Goal: Task Accomplishment & Management: Manage account settings

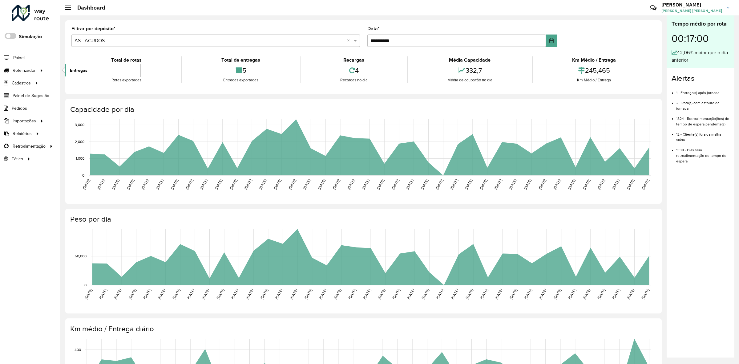
click at [81, 70] on span "Entregas" at bounding box center [79, 70] width 18 height 6
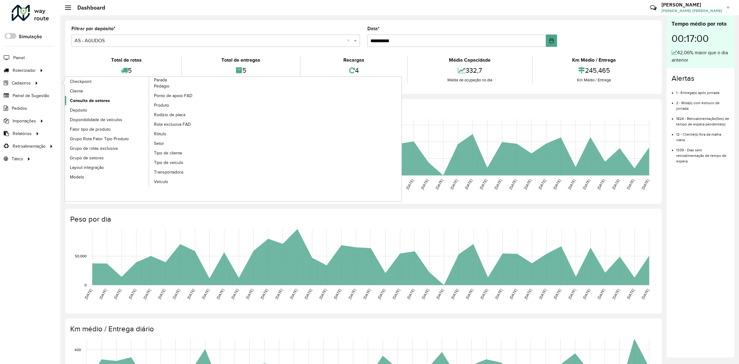
click at [89, 100] on span "Consulta de setores" at bounding box center [90, 100] width 40 height 6
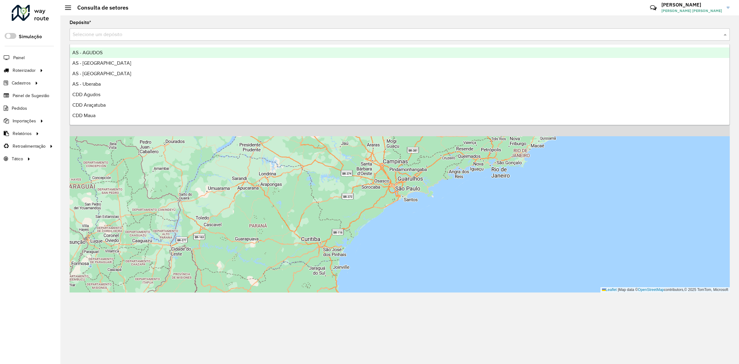
click at [100, 35] on input "text" at bounding box center [394, 34] width 642 height 7
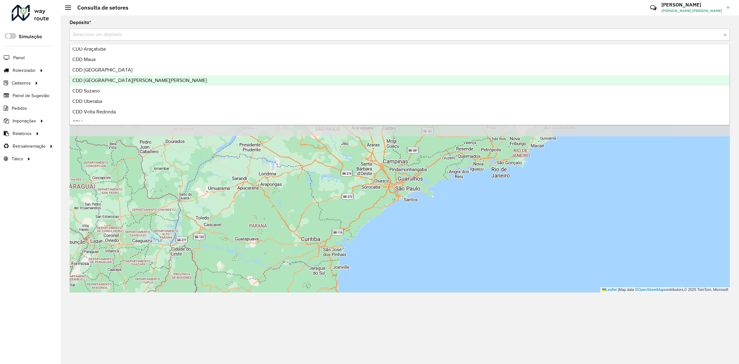
scroll to position [73, 0]
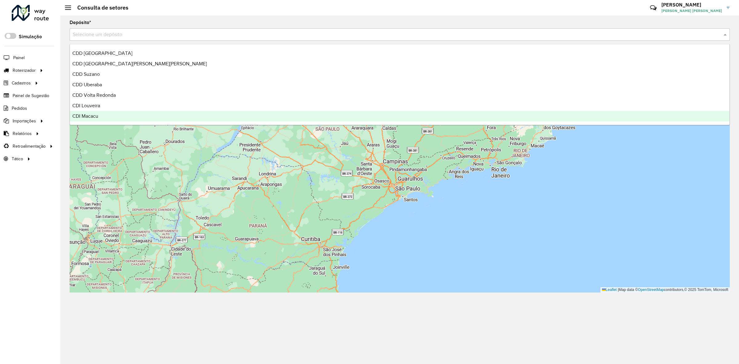
click at [113, 115] on div "CDI Macacu" at bounding box center [399, 116] width 659 height 10
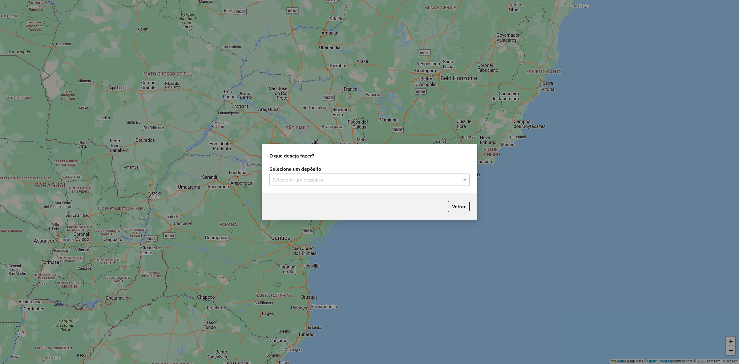
click at [299, 187] on div "Selecione um depósito Selecione um depósito" at bounding box center [369, 178] width 215 height 29
click at [298, 176] on input "text" at bounding box center [363, 179] width 182 height 7
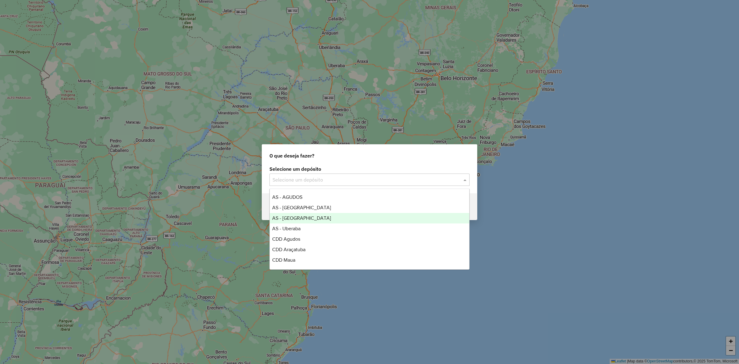
scroll to position [73, 0]
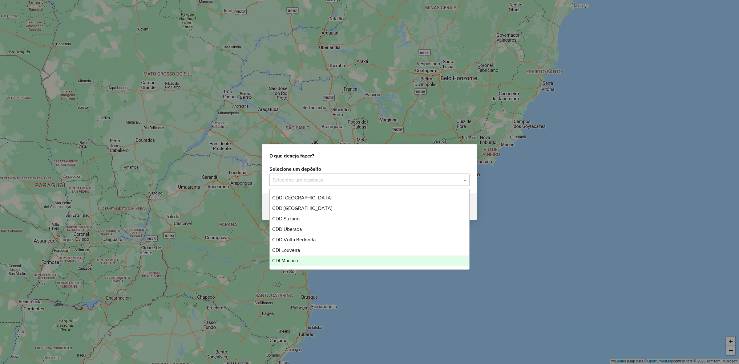
click at [299, 260] on div "CDI Macacu" at bounding box center [369, 260] width 199 height 10
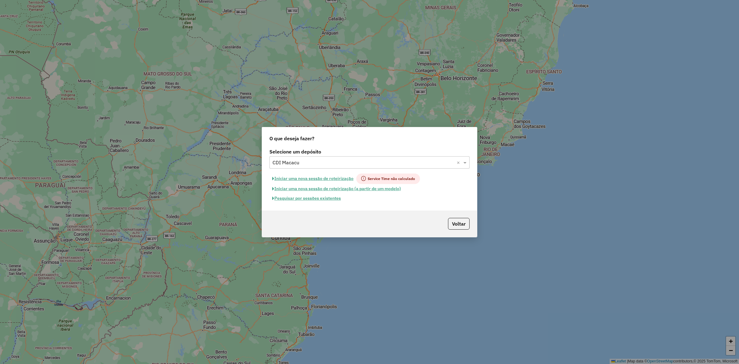
click at [312, 196] on button "Pesquisar por sessões existentes" at bounding box center [306, 198] width 74 height 10
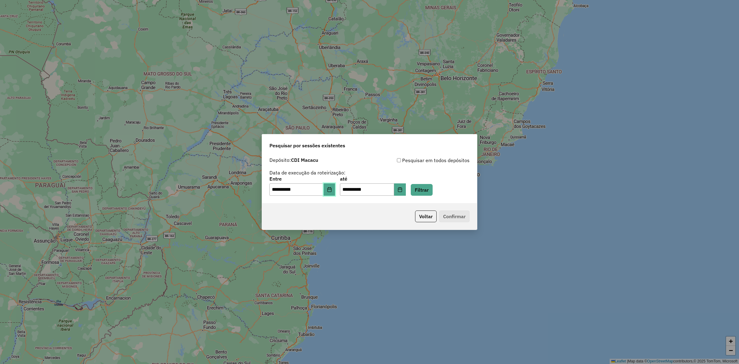
click at [335, 187] on button "Choose Date" at bounding box center [330, 189] width 12 height 12
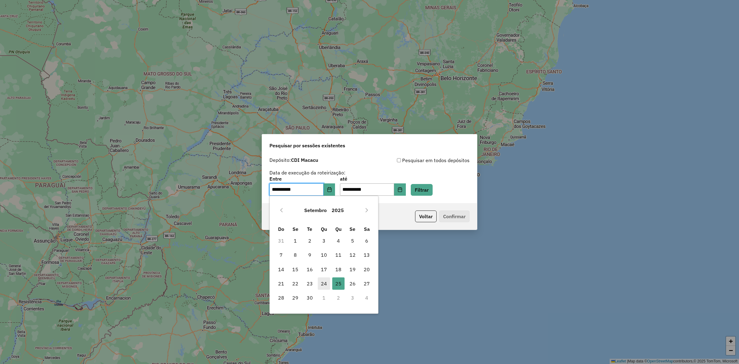
click at [327, 282] on span "24" at bounding box center [324, 283] width 12 height 12
type input "**********"
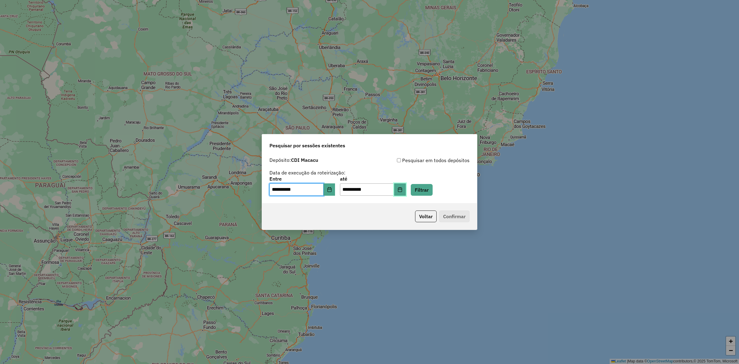
click at [402, 191] on icon "Choose Date" at bounding box center [399, 189] width 5 height 5
click at [430, 188] on button "Filtrar" at bounding box center [422, 190] width 22 height 12
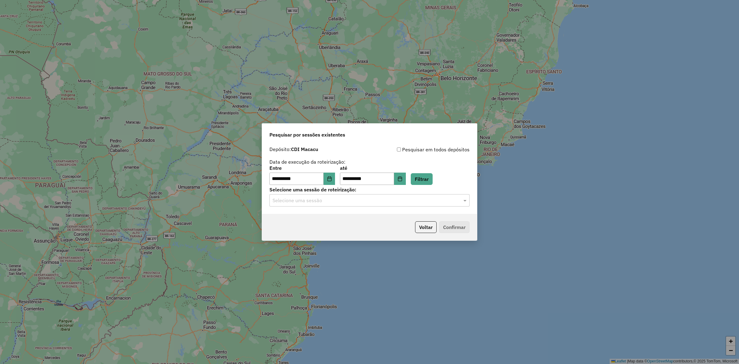
click at [365, 205] on div "Selecione uma sessão" at bounding box center [369, 200] width 200 height 12
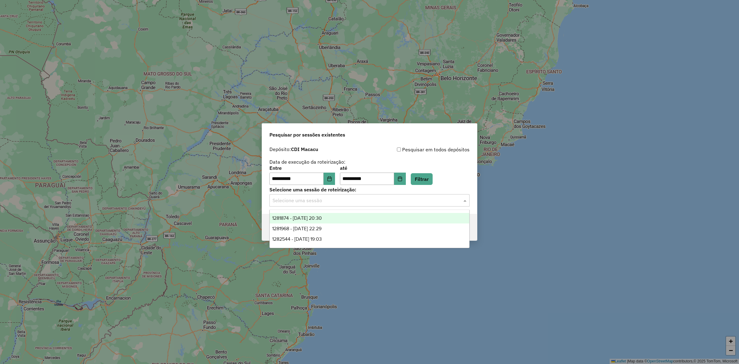
click at [364, 203] on input "text" at bounding box center [363, 200] width 182 height 7
click at [347, 217] on div "1281874 - 24/09/2025 20:30" at bounding box center [369, 218] width 199 height 10
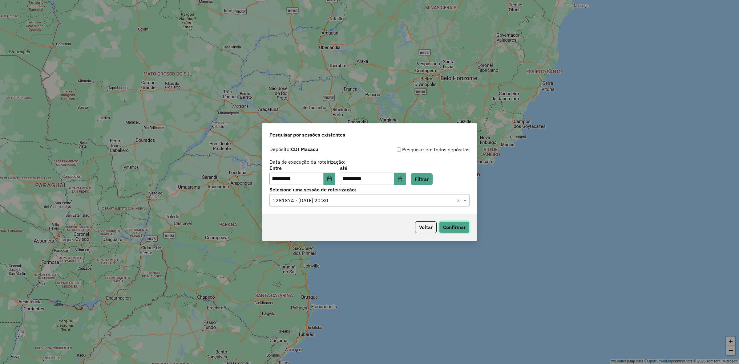
click at [453, 227] on button "Confirmar" at bounding box center [454, 227] width 30 height 12
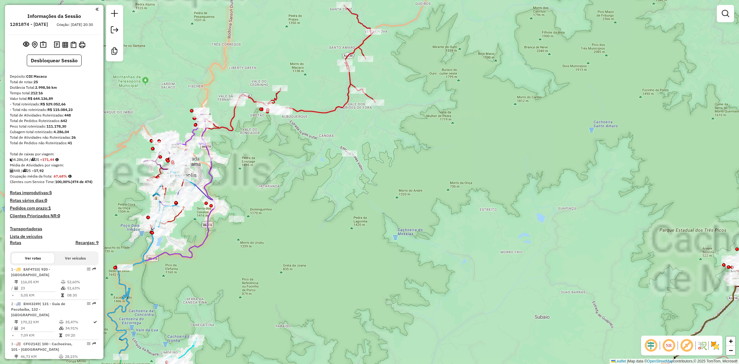
click at [689, 345] on em at bounding box center [686, 345] width 15 height 15
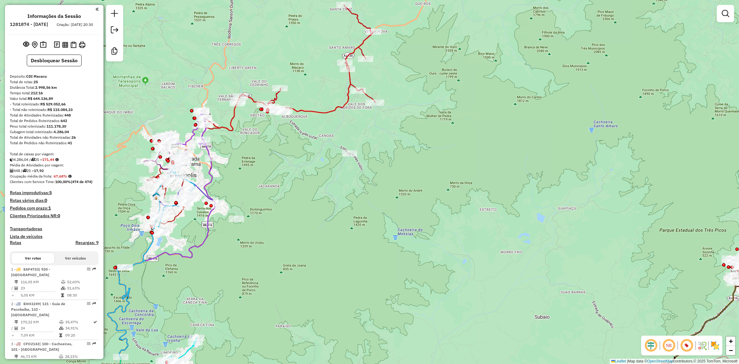
click at [717, 346] on img at bounding box center [715, 345] width 10 height 10
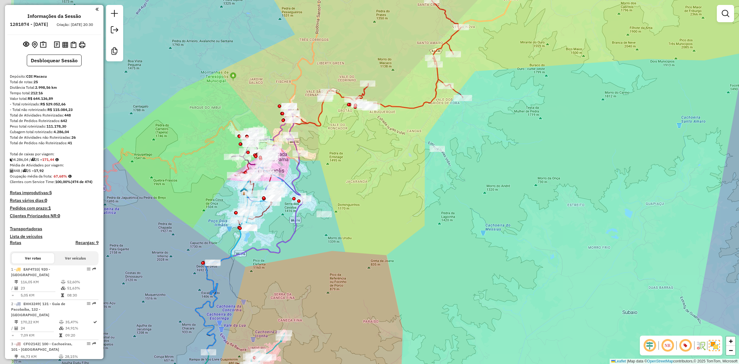
drag, startPoint x: 263, startPoint y: 157, endPoint x: 300, endPoint y: 139, distance: 42.0
click at [351, 152] on div "Janela de atendimento Grade de atendimento Capacidade Transportadoras Veículos …" at bounding box center [369, 182] width 739 height 364
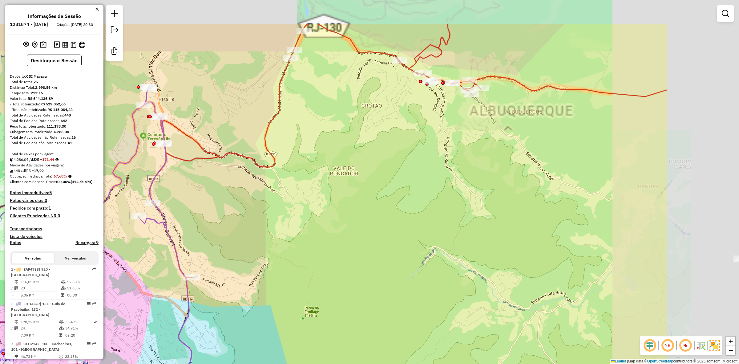
drag, startPoint x: 447, startPoint y: 123, endPoint x: 313, endPoint y: 176, distance: 144.2
click at [313, 176] on div "Janela de atendimento Grade de atendimento Capacidade Transportadoras Veículos …" at bounding box center [369, 182] width 739 height 364
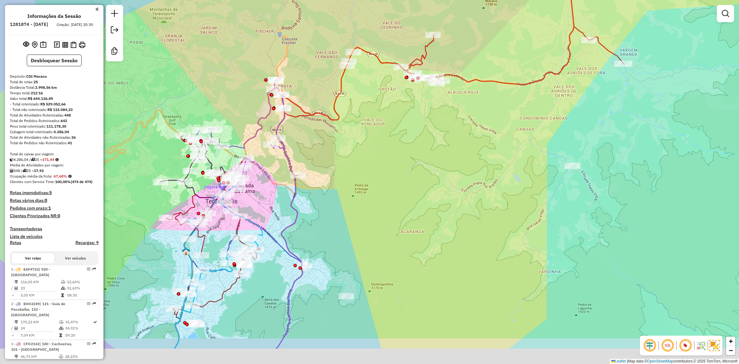
drag, startPoint x: 390, startPoint y: 118, endPoint x: 362, endPoint y: 141, distance: 36.3
click at [387, 118] on div "Janela de atendimento Grade de atendimento Capacidade Transportadoras Veículos …" at bounding box center [369, 182] width 739 height 364
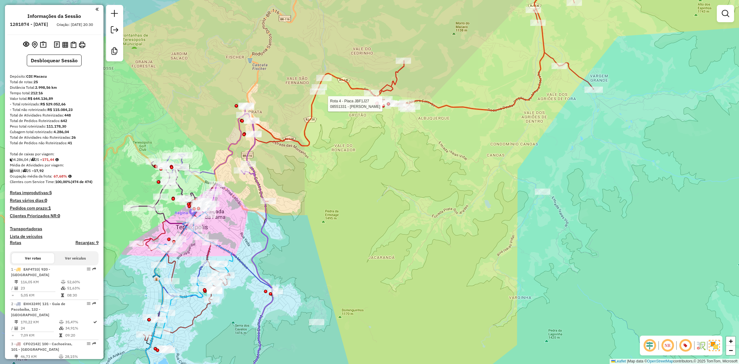
click at [350, 143] on div "Rota 4 - Placa JBF1J27 08551331 - LAURETE PEREIRA LEAL Janela de atendimento Gr…" at bounding box center [369, 182] width 739 height 364
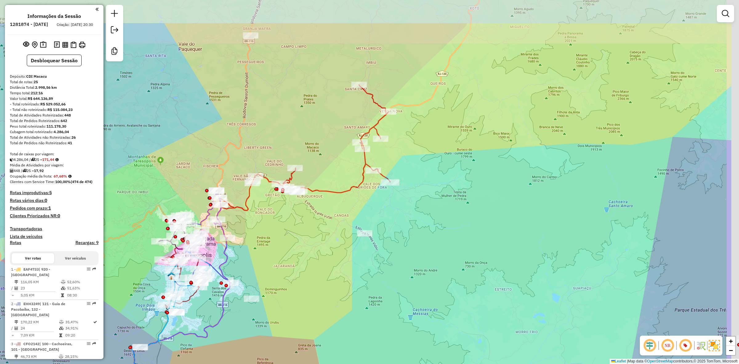
drag, startPoint x: 509, startPoint y: 109, endPoint x: 454, endPoint y: 153, distance: 70.8
click at [454, 153] on div "Janela de atendimento Grade de atendimento Capacidade Transportadoras Veículos …" at bounding box center [369, 182] width 739 height 364
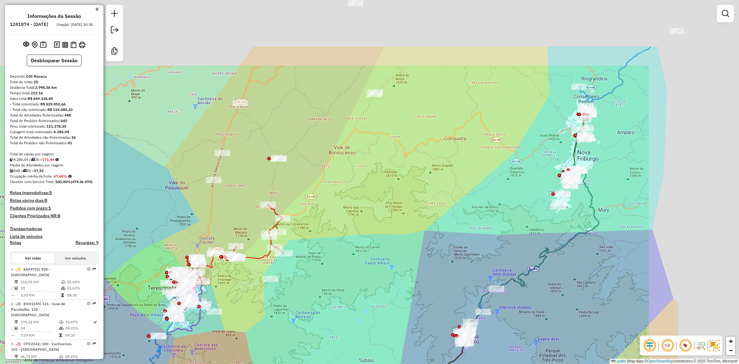
drag, startPoint x: 447, startPoint y: 153, endPoint x: 366, endPoint y: 205, distance: 96.5
click at [366, 205] on div "Janela de atendimento Grade de atendimento Capacidade Transportadoras Veículos …" at bounding box center [369, 182] width 739 height 364
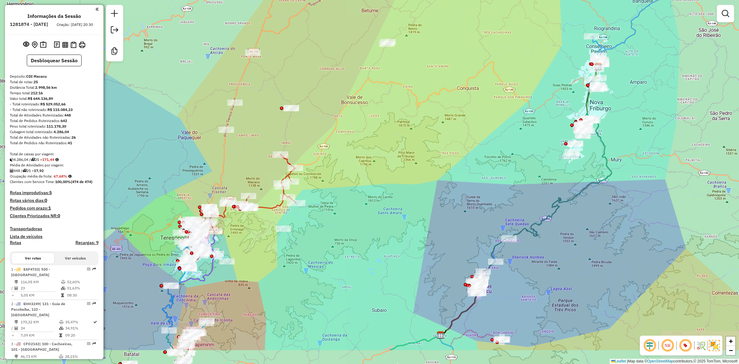
drag, startPoint x: 231, startPoint y: 213, endPoint x: 246, endPoint y: 158, distance: 57.0
click at [246, 158] on div "Janela de atendimento Grade de atendimento Capacidade Transportadoras Veículos …" at bounding box center [369, 182] width 739 height 364
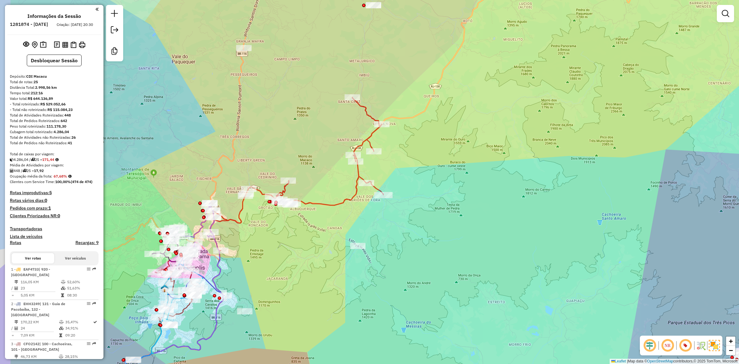
drag, startPoint x: 255, startPoint y: 162, endPoint x: 272, endPoint y: 145, distance: 24.2
click at [272, 145] on div "Janela de atendimento Grade de atendimento Capacidade Transportadoras Veículos …" at bounding box center [369, 182] width 739 height 364
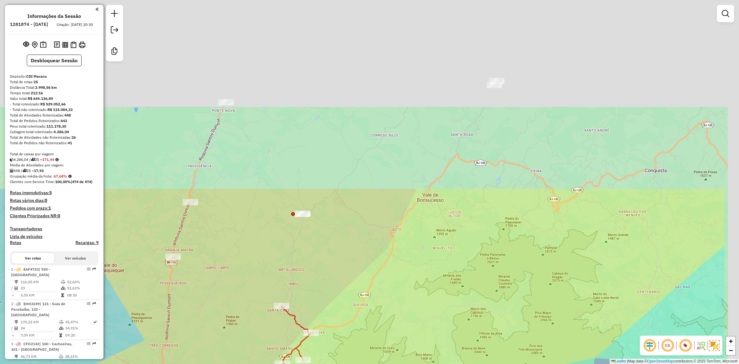
drag, startPoint x: 281, startPoint y: 196, endPoint x: 270, endPoint y: 230, distance: 35.1
click at [248, 267] on div "Janela de atendimento Grade de atendimento Capacidade Transportadoras Veículos …" at bounding box center [369, 182] width 739 height 364
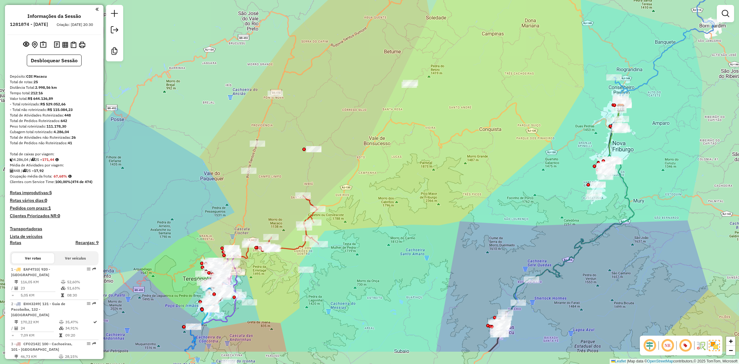
drag, startPoint x: 233, startPoint y: 249, endPoint x: 288, endPoint y: 139, distance: 122.5
click at [288, 139] on div "Janela de atendimento Grade de atendimento Capacidade Transportadoras Veículos …" at bounding box center [369, 182] width 739 height 364
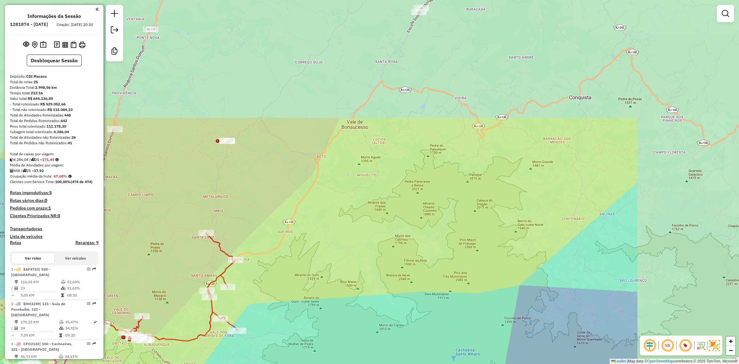
drag, startPoint x: 283, startPoint y: 199, endPoint x: 275, endPoint y: 207, distance: 12.0
click at [275, 207] on div "Janela de atendimento Grade de atendimento Capacidade Transportadoras Veículos …" at bounding box center [369, 182] width 739 height 364
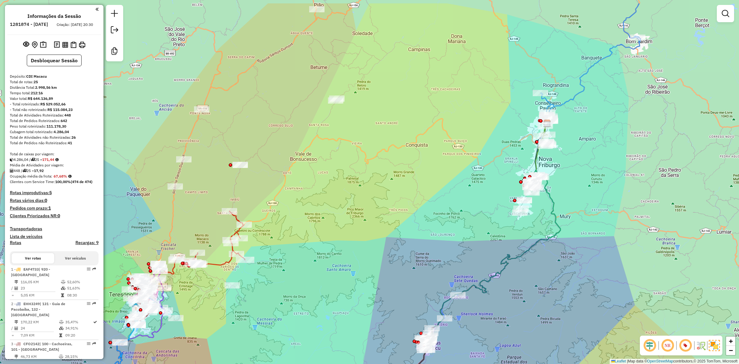
drag, startPoint x: 330, startPoint y: 96, endPoint x: 305, endPoint y: 135, distance: 47.1
click at [305, 135] on div "Janela de atendimento Grade de atendimento Capacidade Transportadoras Veículos …" at bounding box center [369, 182] width 739 height 364
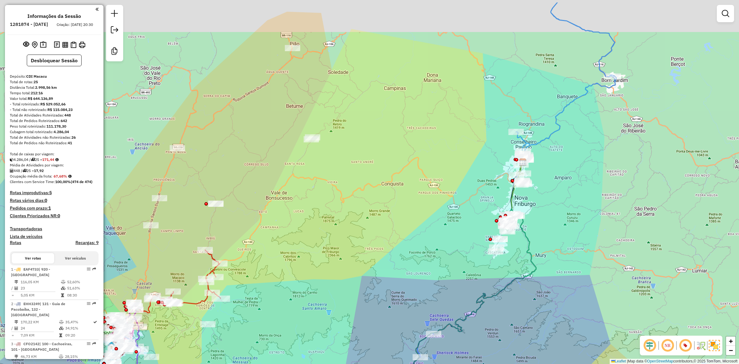
drag, startPoint x: 367, startPoint y: 95, endPoint x: 351, endPoint y: 124, distance: 32.4
click at [351, 124] on div "Janela de atendimento Grade de atendimento Capacidade Transportadoras Veículos …" at bounding box center [369, 182] width 739 height 364
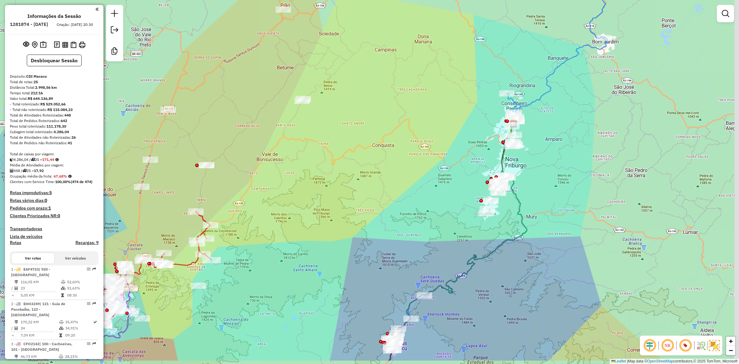
drag, startPoint x: 315, startPoint y: 222, endPoint x: 307, endPoint y: 201, distance: 22.9
click at [307, 201] on div "Janela de atendimento Grade de atendimento Capacidade Transportadoras Veículos …" at bounding box center [369, 182] width 739 height 364
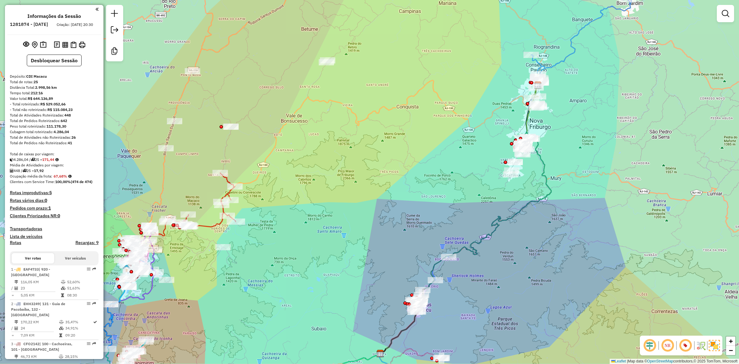
drag, startPoint x: 365, startPoint y: 221, endPoint x: 385, endPoint y: 181, distance: 44.6
click at [390, 184] on div "Janela de atendimento Grade de atendimento Capacidade Transportadoras Veículos …" at bounding box center [369, 182] width 739 height 364
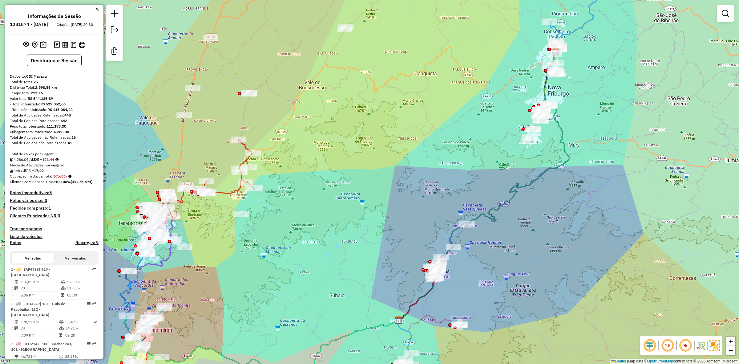
drag, startPoint x: 341, startPoint y: 209, endPoint x: 377, endPoint y: 168, distance: 54.7
click at [378, 168] on div "Janela de atendimento Grade de atendimento Capacidade Transportadoras Veículos …" at bounding box center [369, 182] width 739 height 364
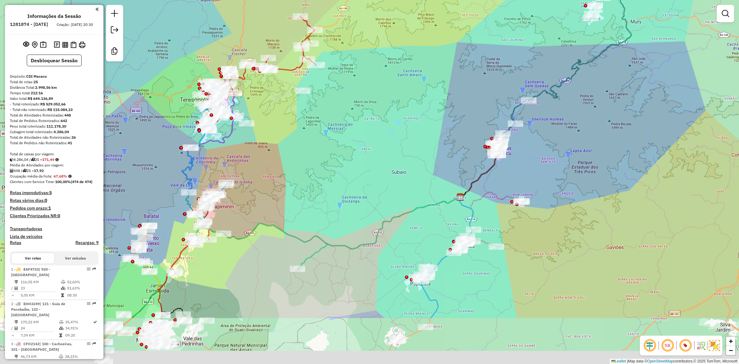
drag, startPoint x: 362, startPoint y: 164, endPoint x: 364, endPoint y: 152, distance: 11.6
click at [364, 152] on div "Janela de atendimento Grade de atendimento Capacidade Transportadoras Veículos …" at bounding box center [369, 182] width 739 height 364
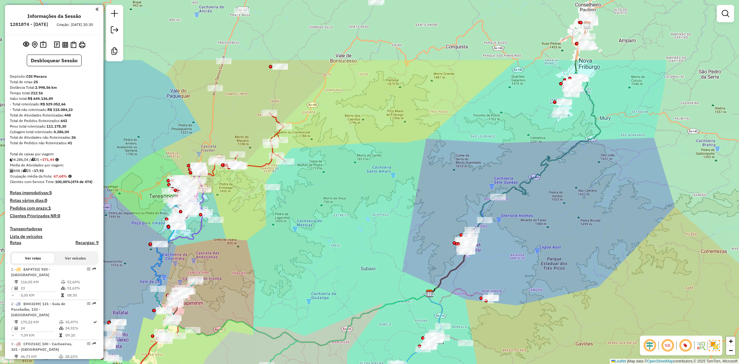
drag, startPoint x: 362, startPoint y: 132, endPoint x: 337, endPoint y: 215, distance: 86.9
click at [337, 215] on div "Janela de atendimento Grade de atendimento Capacidade Transportadoras Veículos …" at bounding box center [369, 182] width 739 height 364
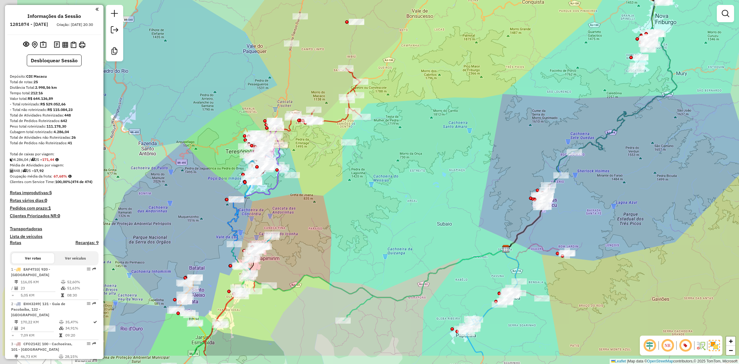
drag, startPoint x: 181, startPoint y: 128, endPoint x: 247, endPoint y: 88, distance: 77.1
click at [247, 88] on div "Janela de atendimento Grade de atendimento Capacidade Transportadoras Veículos …" at bounding box center [369, 182] width 739 height 364
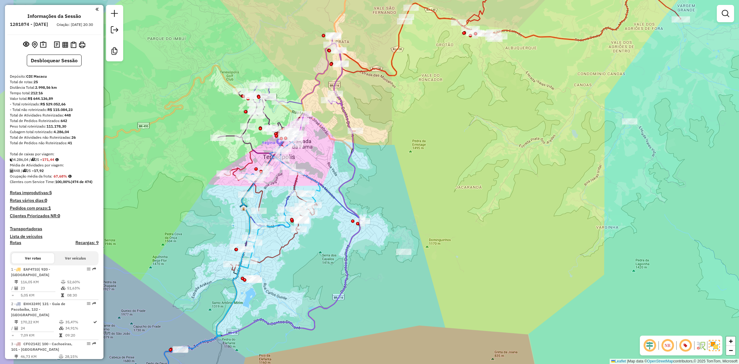
drag, startPoint x: 302, startPoint y: 139, endPoint x: 320, endPoint y: 149, distance: 20.3
click at [320, 149] on div "Janela de atendimento Grade de atendimento Capacidade Transportadoras Veículos …" at bounding box center [369, 182] width 739 height 364
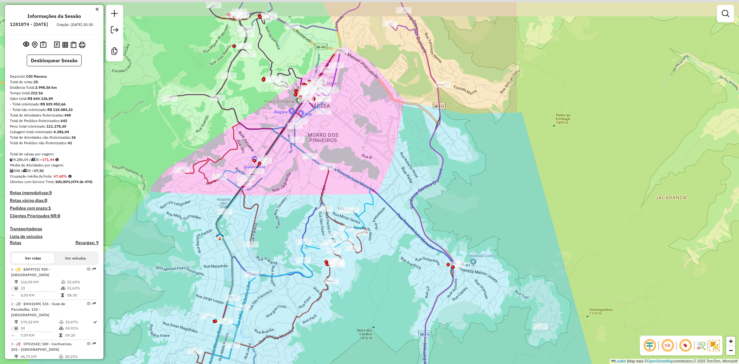
drag, startPoint x: 334, startPoint y: 132, endPoint x: 336, endPoint y: 145, distance: 12.4
click at [336, 145] on div "Janela de atendimento Grade de atendimento Capacidade Transportadoras Veículos …" at bounding box center [369, 182] width 739 height 364
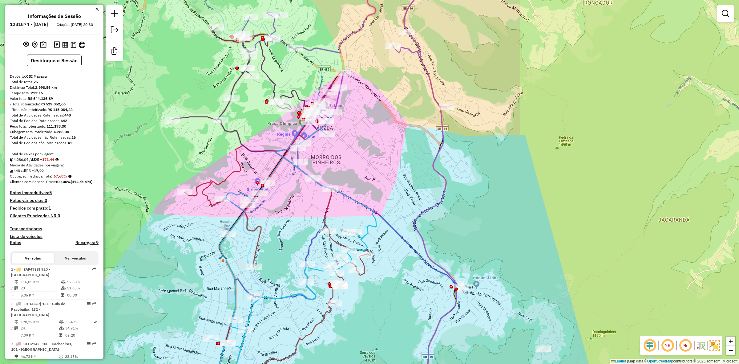
drag, startPoint x: 358, startPoint y: 124, endPoint x: 361, endPoint y: 146, distance: 21.8
click at [361, 146] on div "Janela de atendimento Grade de atendimento Capacidade Transportadoras Veículos …" at bounding box center [369, 182] width 739 height 364
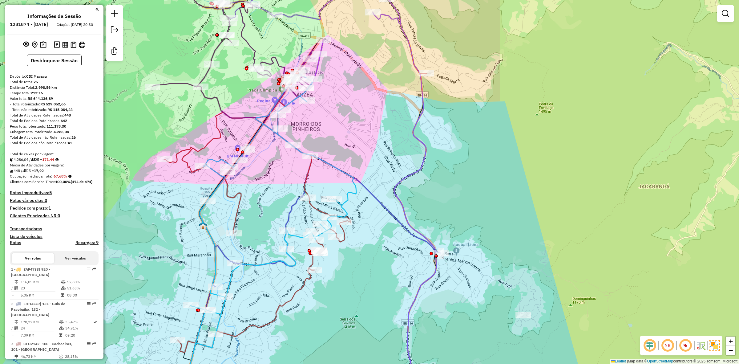
drag, startPoint x: 367, startPoint y: 158, endPoint x: 342, endPoint y: 119, distance: 46.8
click at [342, 119] on div "Janela de atendimento Grade de atendimento Capacidade Transportadoras Veículos …" at bounding box center [369, 182] width 739 height 364
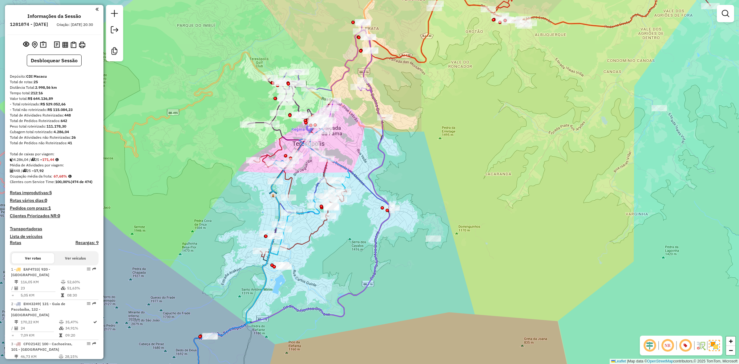
drag, startPoint x: 344, startPoint y: 120, endPoint x: 345, endPoint y: 139, distance: 18.8
click at [345, 139] on div "Janela de atendimento Grade de atendimento Capacidade Transportadoras Veículos …" at bounding box center [369, 182] width 739 height 364
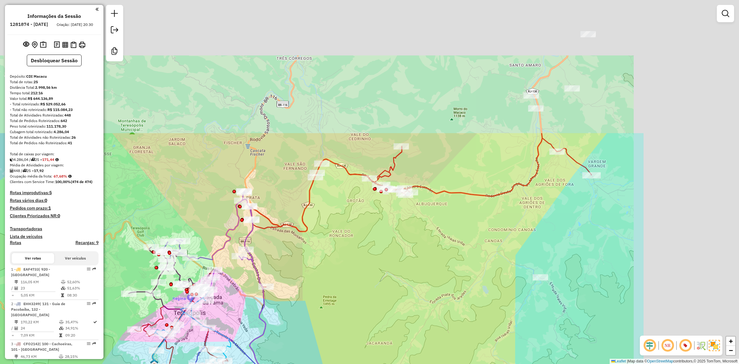
drag, startPoint x: 439, startPoint y: 113, endPoint x: 324, endPoint y: 231, distance: 165.2
click at [324, 231] on div "Janela de atendimento Grade de atendimento Capacidade Transportadoras Veículos …" at bounding box center [369, 182] width 739 height 364
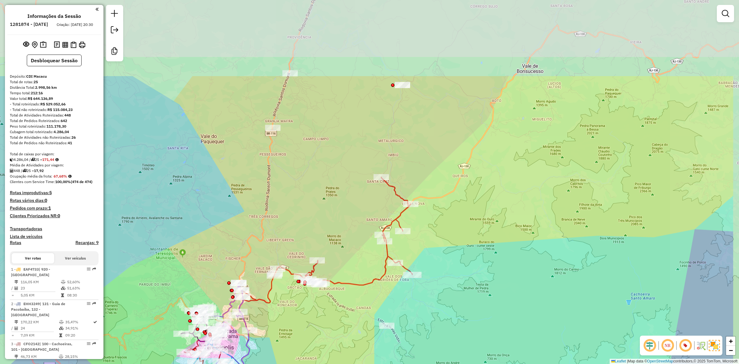
drag, startPoint x: 367, startPoint y: 134, endPoint x: 333, endPoint y: 187, distance: 62.8
click at [333, 187] on div "Janela de atendimento Grade de atendimento Capacidade Transportadoras Veículos …" at bounding box center [369, 182] width 739 height 364
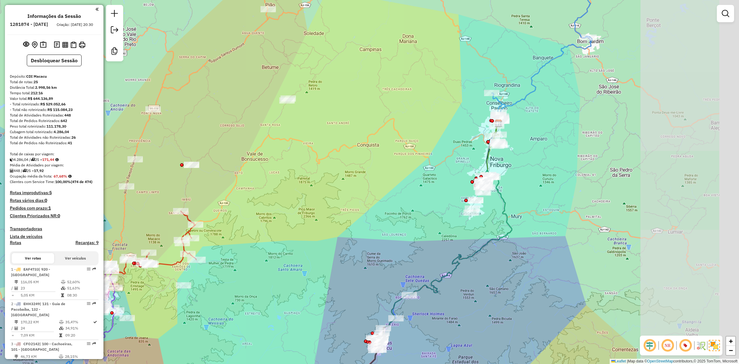
drag, startPoint x: 473, startPoint y: 207, endPoint x: 315, endPoint y: 211, distance: 157.7
click at [315, 211] on div "Janela de atendimento Grade de atendimento Capacidade Transportadoras Veículos …" at bounding box center [369, 182] width 739 height 364
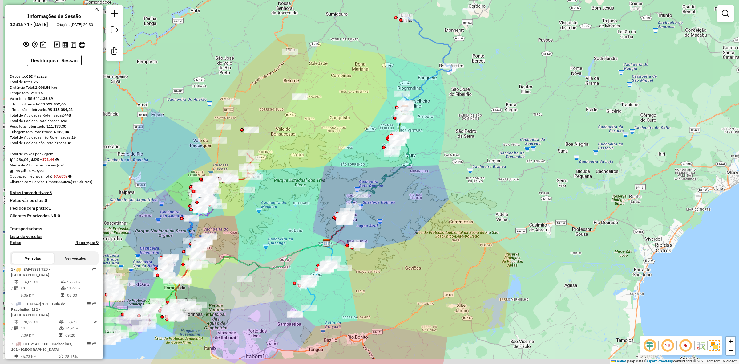
drag, startPoint x: 305, startPoint y: 175, endPoint x: 310, endPoint y: 170, distance: 7.4
click at [310, 170] on div "Janela de atendimento Grade de atendimento Capacidade Transportadoras Veículos …" at bounding box center [369, 182] width 739 height 364
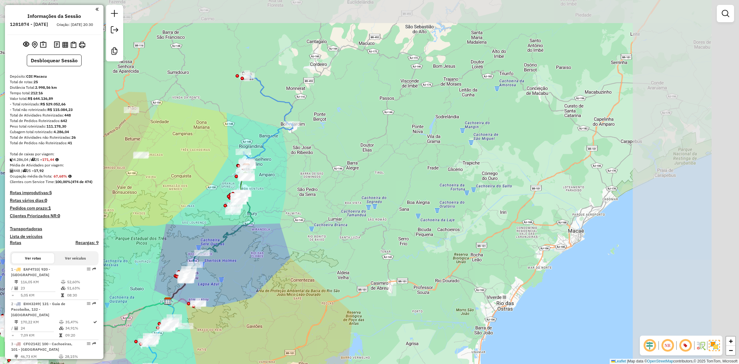
drag, startPoint x: 473, startPoint y: 97, endPoint x: 391, endPoint y: 139, distance: 92.0
click at [320, 151] on div "Janela de atendimento Grade de atendimento Capacidade Transportadoras Veículos …" at bounding box center [369, 182] width 739 height 364
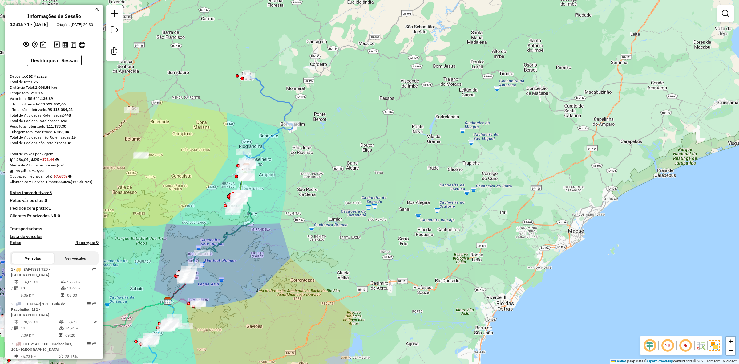
click at [271, 132] on icon at bounding box center [241, 173] width 106 height 197
select select "**********"
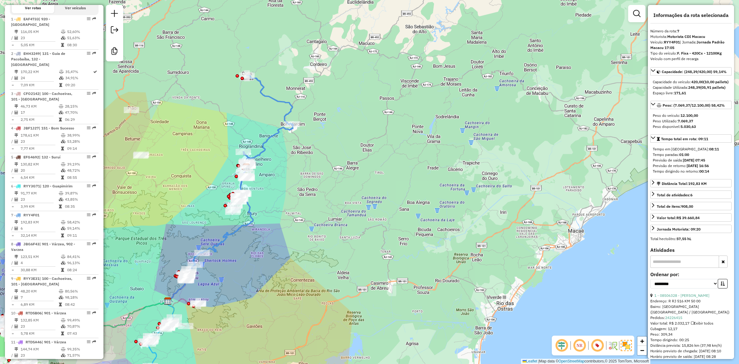
scroll to position [456, 0]
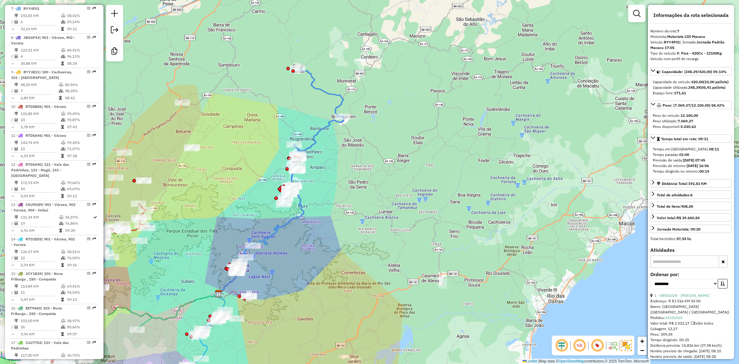
drag, startPoint x: 272, startPoint y: 168, endPoint x: 316, endPoint y: 161, distance: 44.0
click at [316, 161] on div "Janela de atendimento Grade de atendimento Capacidade Transportadoras Veículos …" at bounding box center [369, 182] width 739 height 364
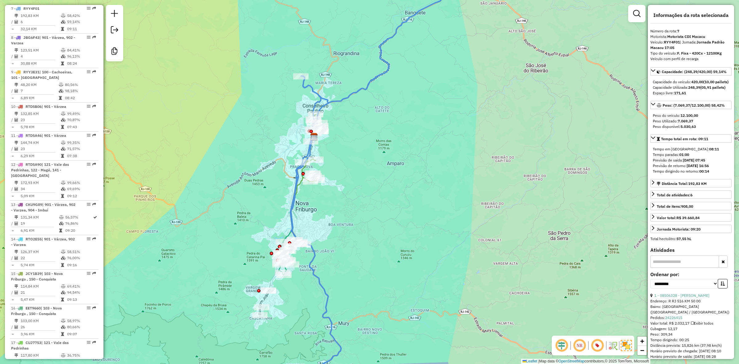
click at [299, 185] on icon at bounding box center [368, 182] width 267 height 436
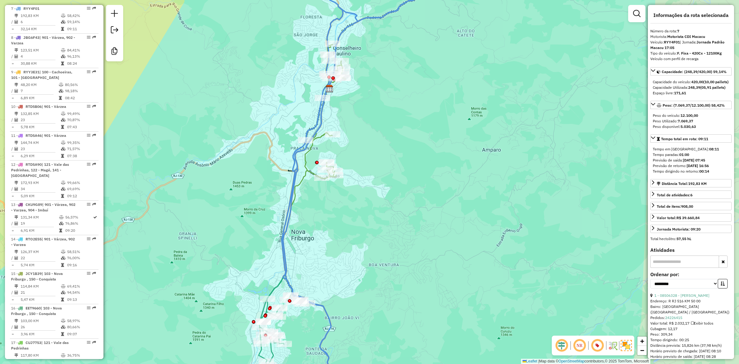
click at [301, 177] on icon at bounding box center [317, 285] width 68 height 229
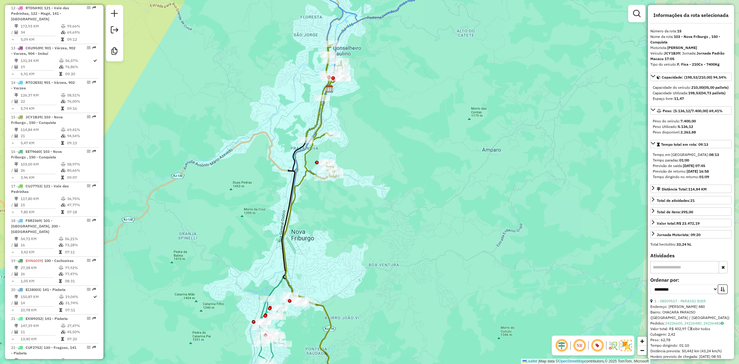
scroll to position [716, 0]
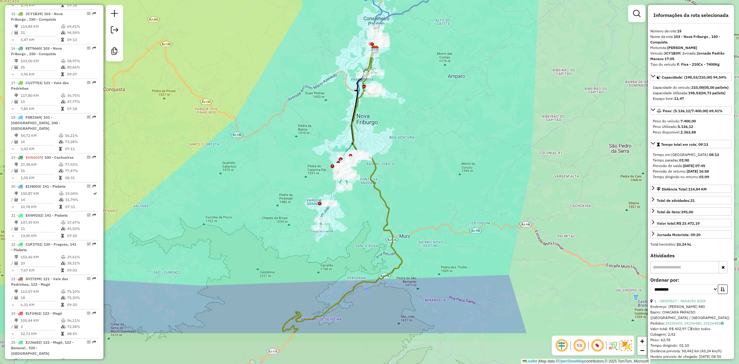
drag, startPoint x: 377, startPoint y: 190, endPoint x: 387, endPoint y: 123, distance: 67.9
click at [387, 123] on div "Janela de atendimento Grade de atendimento Capacidade Transportadoras Veículos …" at bounding box center [369, 182] width 739 height 364
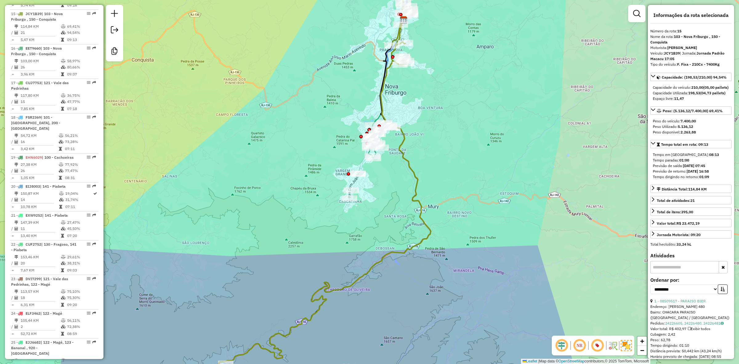
drag, startPoint x: 401, startPoint y: 124, endPoint x: 406, endPoint y: 118, distance: 8.3
click at [406, 118] on div "Janela de atendimento Grade de atendimento Capacidade Transportadoras Veículos …" at bounding box center [369, 182] width 739 height 364
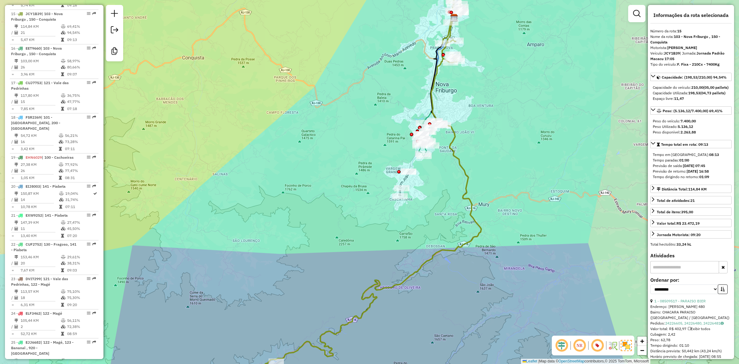
drag, startPoint x: 349, startPoint y: 159, endPoint x: 386, endPoint y: 148, distance: 39.2
click at [386, 148] on div "Janela de atendimento Grade de atendimento Capacidade Transportadoras Veículos …" at bounding box center [369, 182] width 739 height 364
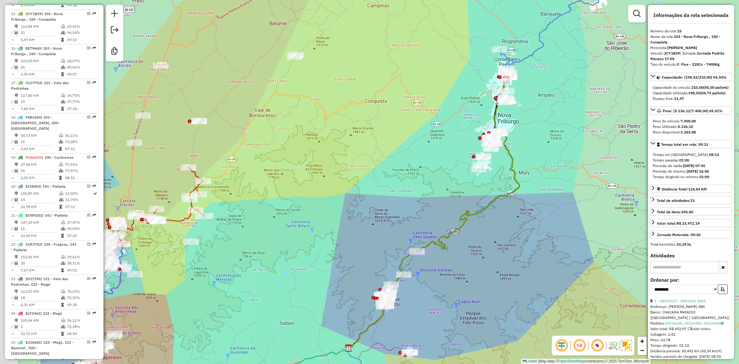
drag, startPoint x: 272, startPoint y: 196, endPoint x: 352, endPoint y: 205, distance: 79.6
click at [352, 205] on div "Janela de atendimento Grade de atendimento Capacidade Transportadoras Veículos …" at bounding box center [369, 182] width 739 height 364
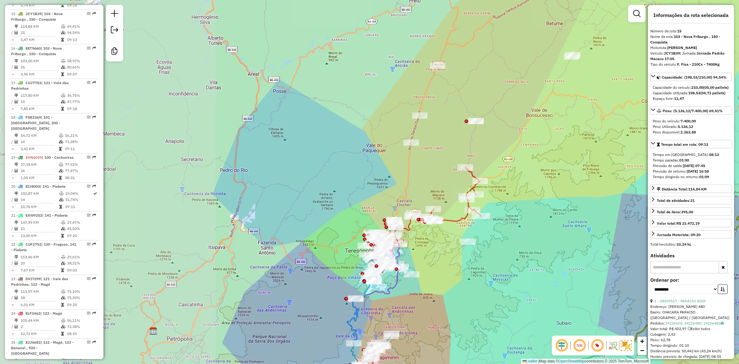
drag, startPoint x: 163, startPoint y: 170, endPoint x: 440, endPoint y: 170, distance: 276.7
click at [440, 170] on div "Janela de atendimento Grade de atendimento Capacidade Transportadoras Veículos …" at bounding box center [369, 182] width 739 height 364
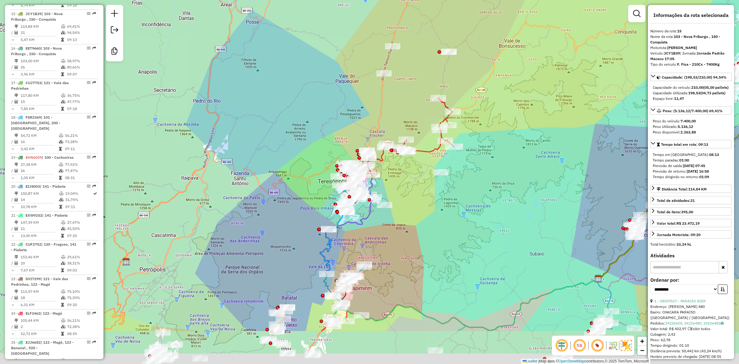
drag, startPoint x: 353, startPoint y: 193, endPoint x: 370, endPoint y: 211, distance: 24.4
click at [322, 117] on div "Janela de atendimento Grade de atendimento Capacidade Transportadoras Veículos …" at bounding box center [369, 182] width 739 height 364
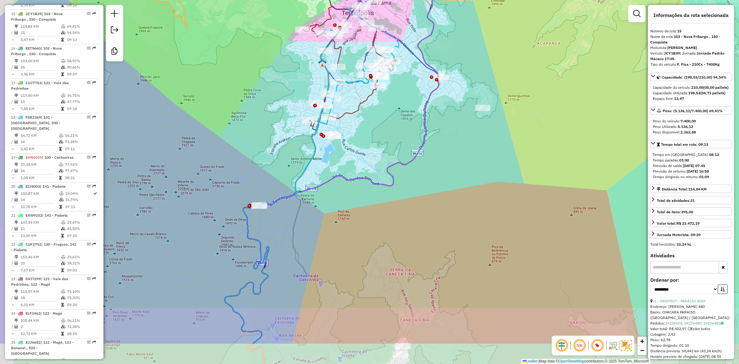
drag, startPoint x: 218, startPoint y: 181, endPoint x: 239, endPoint y: 170, distance: 23.4
click at [234, 164] on div "Janela de atendimento Grade de atendimento Capacidade Transportadoras Veículos …" at bounding box center [369, 182] width 739 height 364
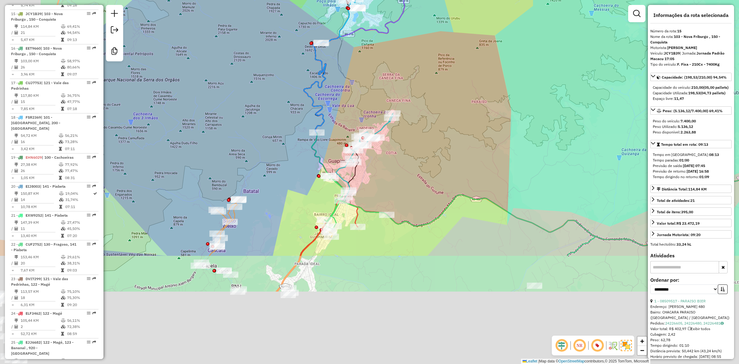
drag, startPoint x: 196, startPoint y: 282, endPoint x: 267, endPoint y: 129, distance: 169.4
click at [267, 129] on div "Janela de atendimento Grade de atendimento Capacidade Transportadoras Veículos …" at bounding box center [369, 182] width 739 height 364
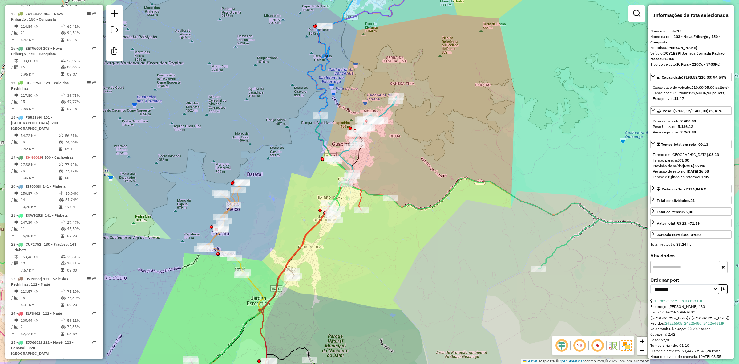
click at [290, 136] on div "Janela de atendimento Grade de atendimento Capacidade Transportadoras Veículos …" at bounding box center [369, 182] width 739 height 364
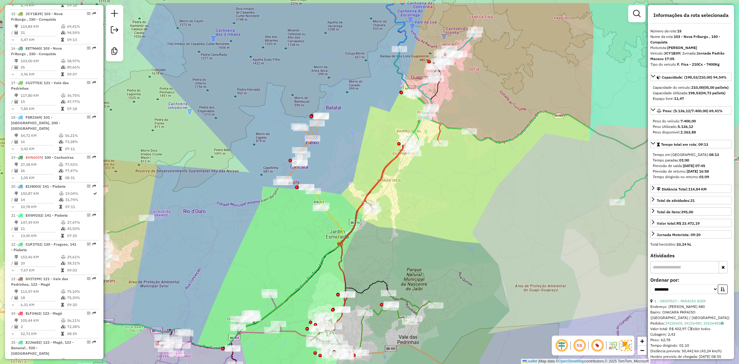
drag, startPoint x: 233, startPoint y: 76, endPoint x: 300, endPoint y: 142, distance: 94.0
click at [300, 141] on div "Janela de atendimento Grade de atendimento Capacidade Transportadoras Veículos …" at bounding box center [369, 182] width 739 height 364
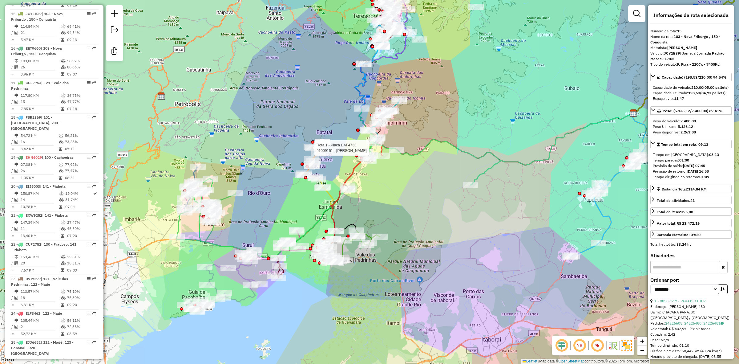
click at [230, 131] on div "Rota 1 - Placa EAF4733 91009151 - DIARLAN SOUTTO LEITE Rota 22 - Placa CUF2752 …" at bounding box center [369, 182] width 739 height 364
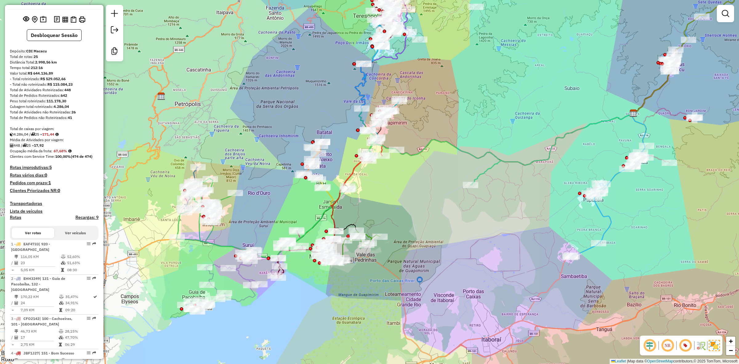
scroll to position [0, 0]
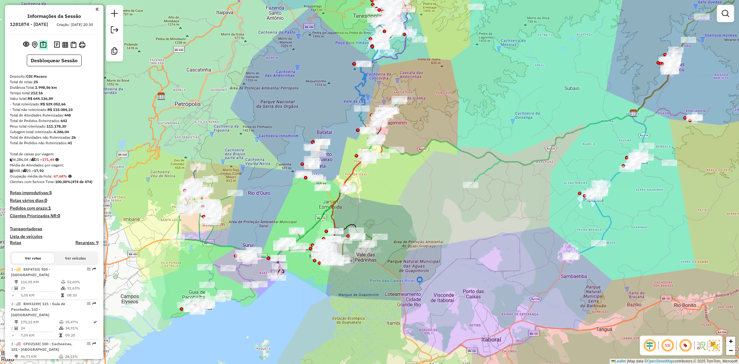
click at [45, 48] on img at bounding box center [43, 44] width 6 height 7
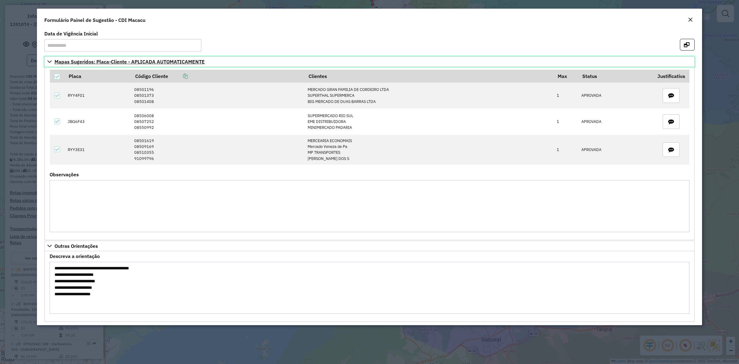
click at [48, 61] on icon at bounding box center [49, 61] width 4 height 2
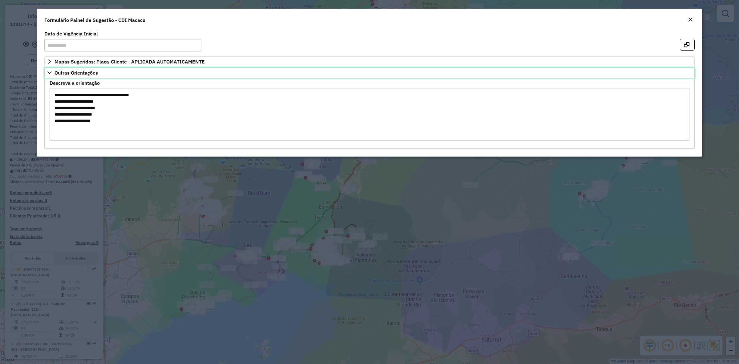
click at [48, 73] on icon at bounding box center [49, 72] width 4 height 2
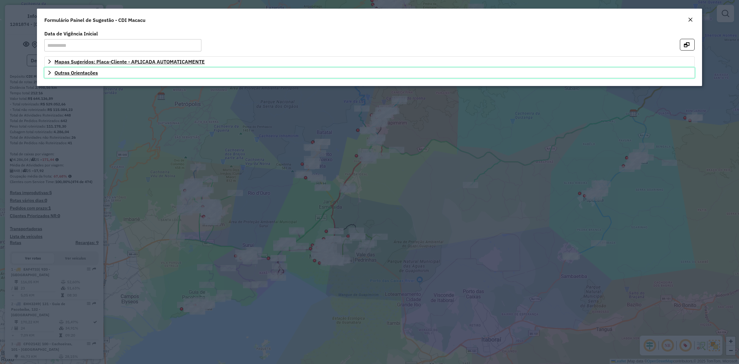
click at [48, 73] on icon at bounding box center [49, 72] width 5 height 5
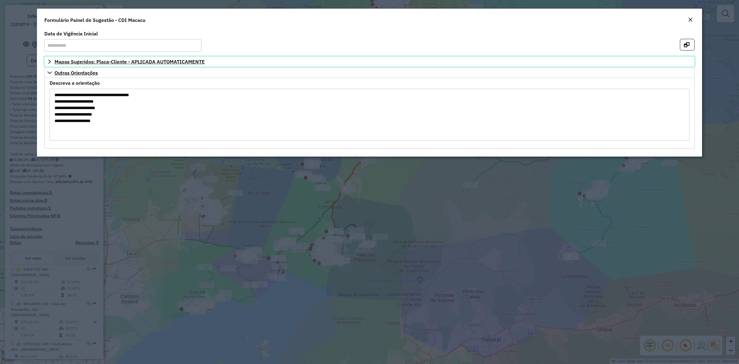
click at [48, 58] on link "Mapas Sugeridos: Placa-Cliente - APLICADA AUTOMATICAMENTE" at bounding box center [369, 61] width 650 height 10
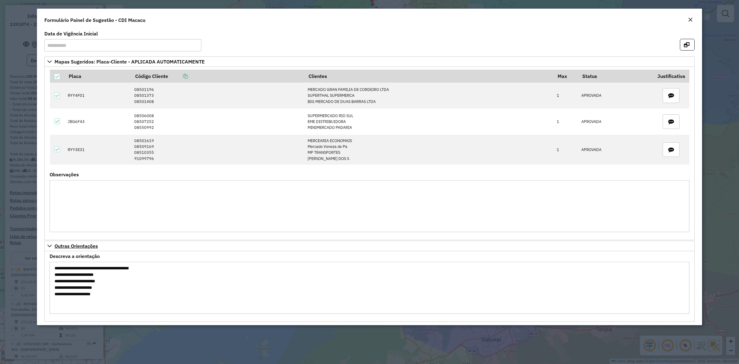
click at [690, 21] on em "Close" at bounding box center [690, 19] width 5 height 5
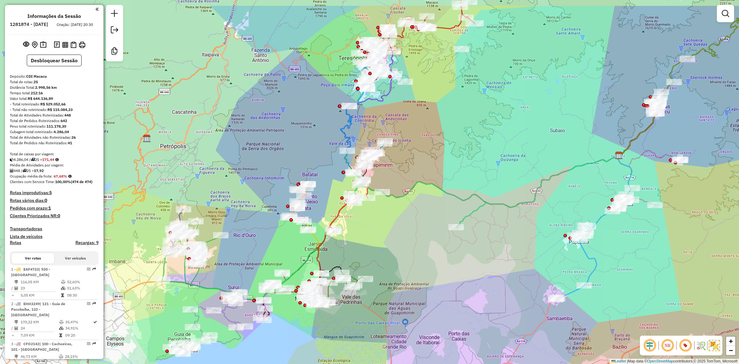
drag, startPoint x: 464, startPoint y: 106, endPoint x: 455, endPoint y: 133, distance: 28.2
click at [455, 133] on div "Janela de atendimento Grade de atendimento Capacidade Transportadoras Veículos …" at bounding box center [369, 182] width 739 height 364
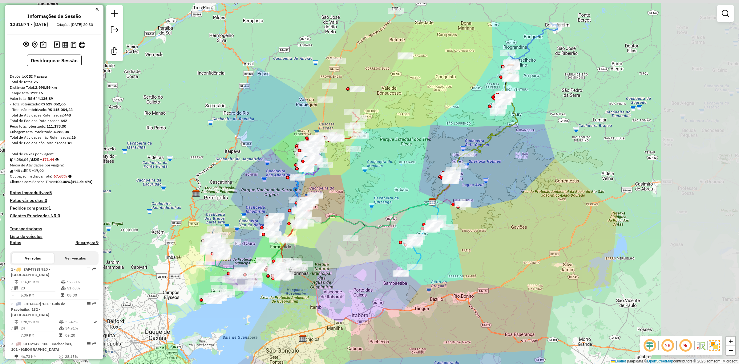
drag, startPoint x: 489, startPoint y: 133, endPoint x: 393, endPoint y: 184, distance: 109.3
click at [393, 184] on div "Janela de atendimento Grade de atendimento Capacidade Transportadoras Veículos …" at bounding box center [369, 182] width 739 height 364
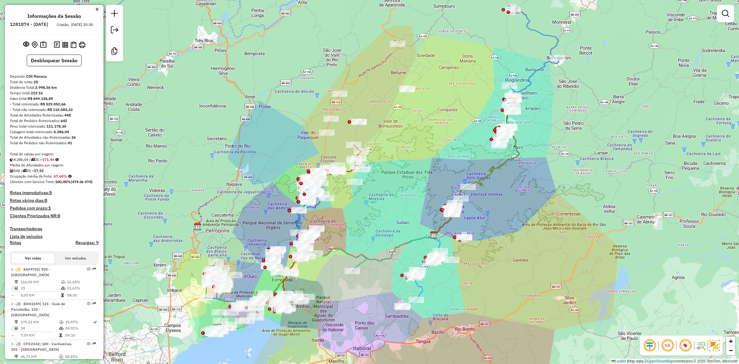
drag, startPoint x: 428, startPoint y: 122, endPoint x: 431, endPoint y: 155, distance: 32.8
click at [431, 155] on div "Janela de atendimento Grade de atendimento Capacidade Transportadoras Veículos …" at bounding box center [369, 182] width 739 height 364
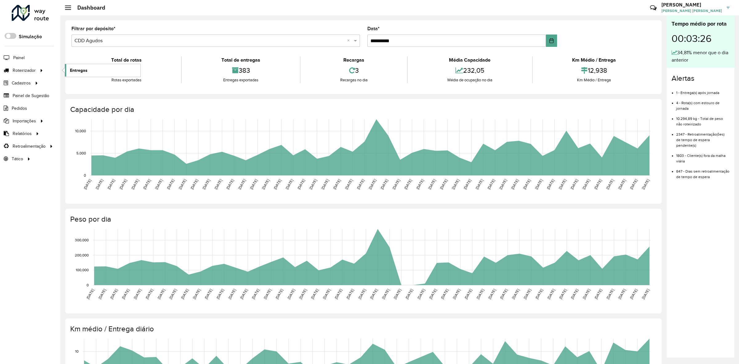
click at [80, 73] on span "Entregas" at bounding box center [79, 70] width 18 height 6
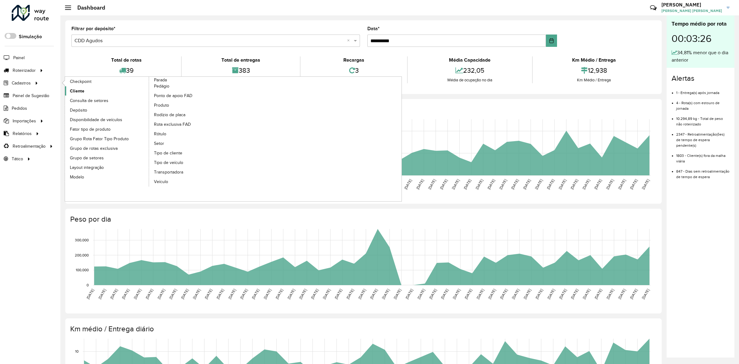
click at [97, 91] on link "Cliente" at bounding box center [107, 90] width 84 height 9
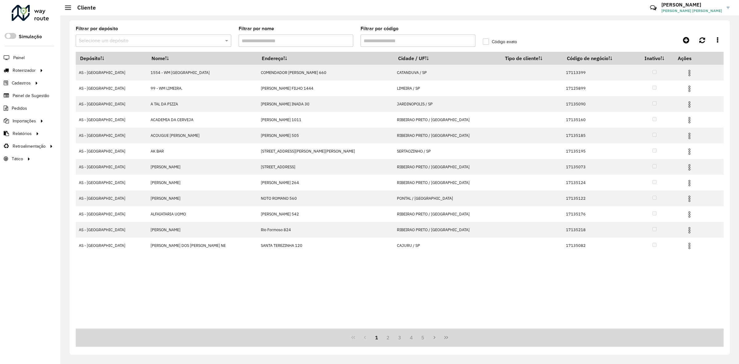
click at [123, 42] on input "text" at bounding box center [147, 40] width 137 height 7
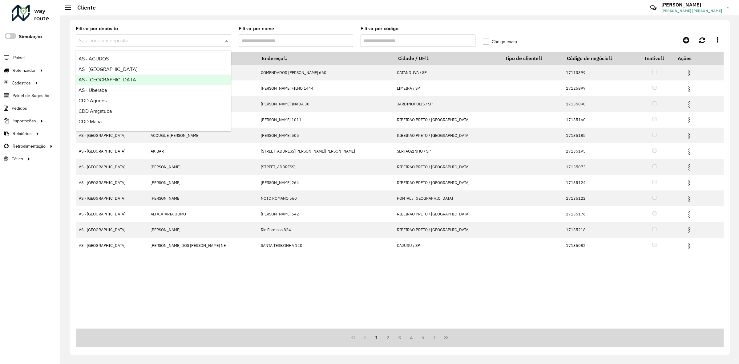
click at [139, 78] on div "AS - Rio de Janeiro" at bounding box center [153, 79] width 155 height 10
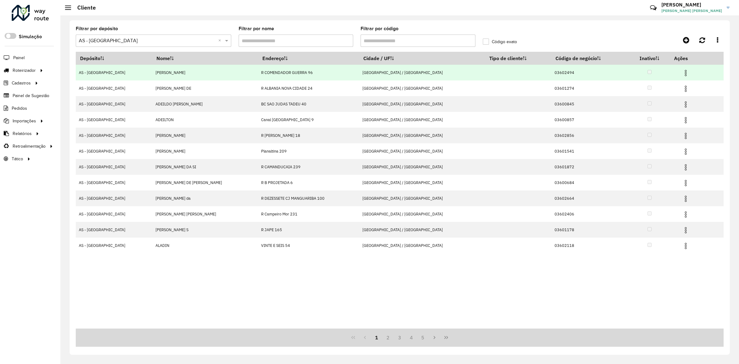
click at [682, 75] on img at bounding box center [685, 72] width 7 height 7
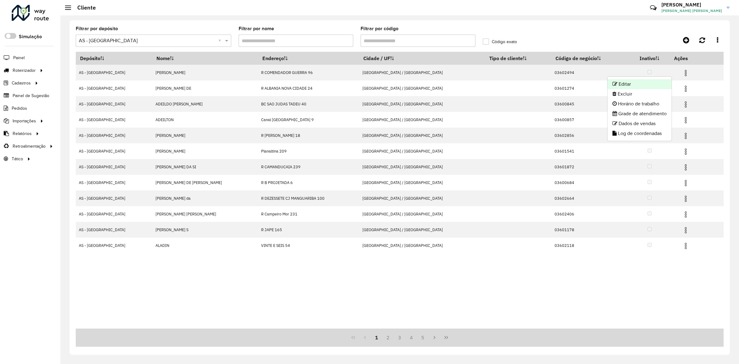
click at [652, 88] on li "Editar" at bounding box center [639, 84] width 64 height 10
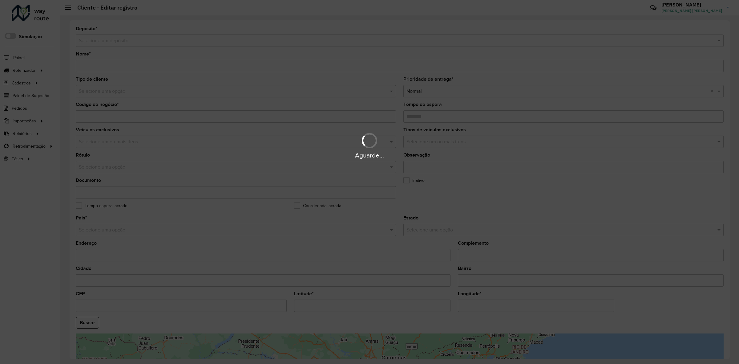
type input "**********"
type input "********"
type input "**********"
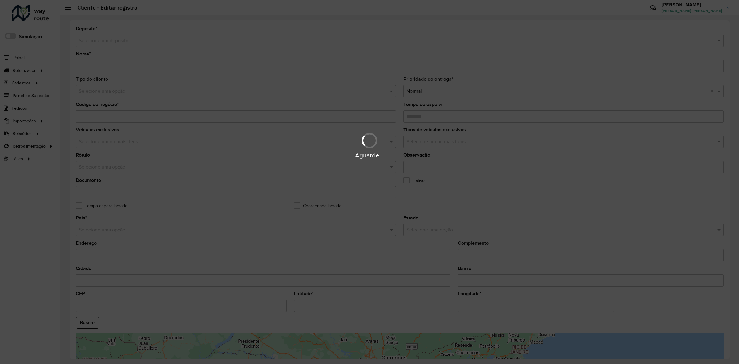
type input "******"
type input "********"
type input "*********"
type input "**********"
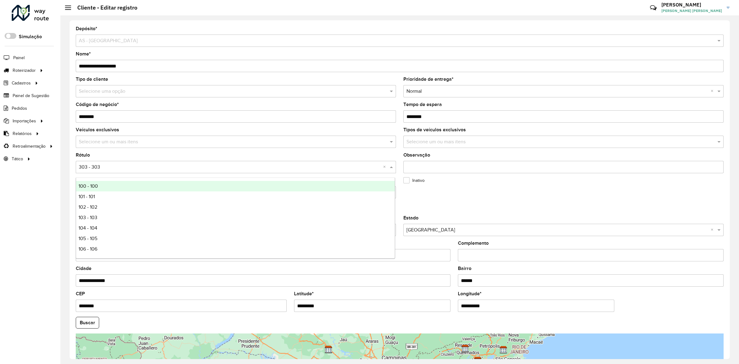
click at [180, 167] on input "text" at bounding box center [230, 166] width 302 height 7
click at [70, 156] on div "**********" at bounding box center [400, 189] width 660 height 338
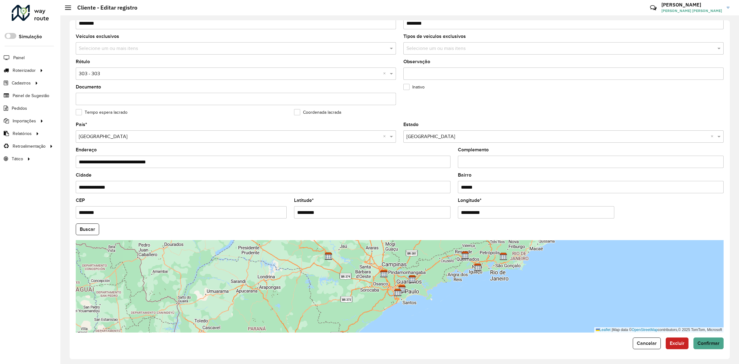
scroll to position [97, 0]
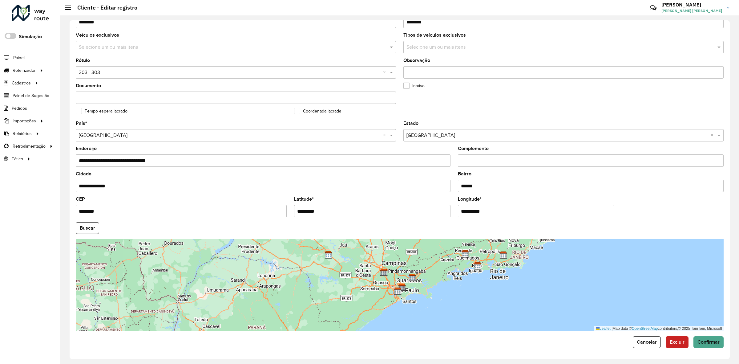
click at [649, 348] on div "**********" at bounding box center [400, 189] width 660 height 338
click at [266, 76] on div "Selecione uma opção × 303 - 303 ×" at bounding box center [236, 72] width 320 height 12
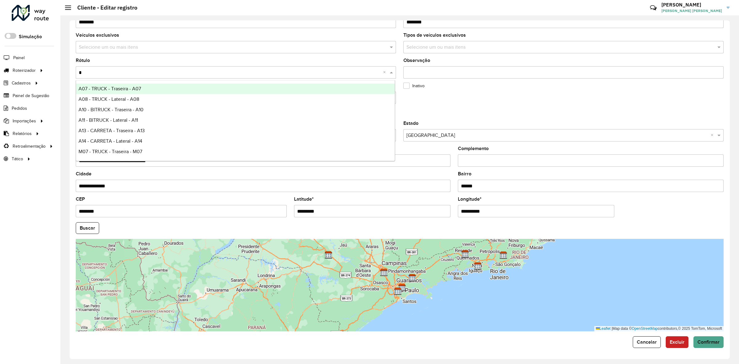
type input "**"
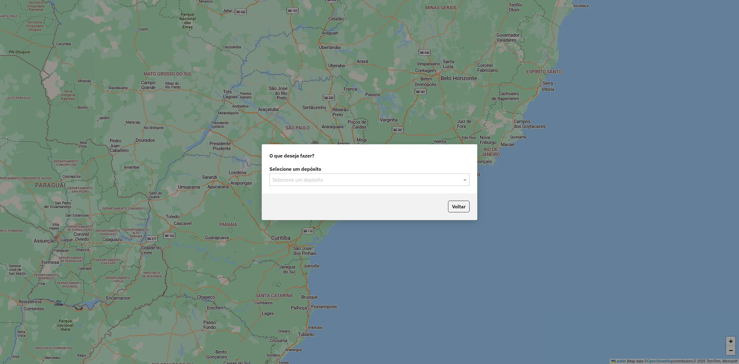
click at [339, 178] on input "text" at bounding box center [363, 179] width 182 height 7
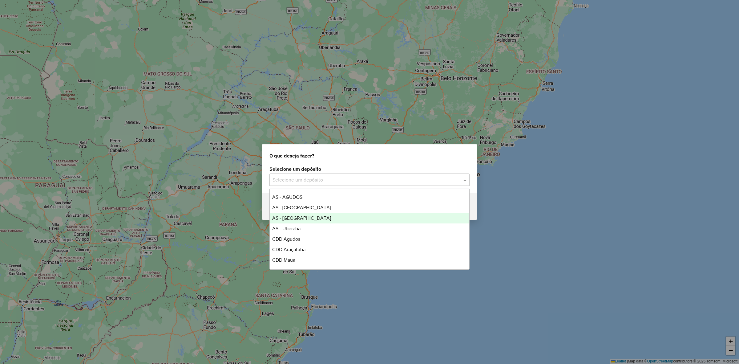
click at [310, 221] on div "AS - [GEOGRAPHIC_DATA]" at bounding box center [369, 218] width 199 height 10
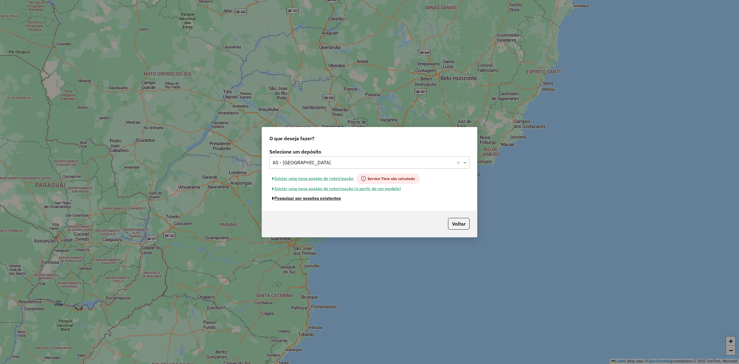
click at [319, 198] on button "Pesquisar por sessões existentes" at bounding box center [306, 198] width 74 height 10
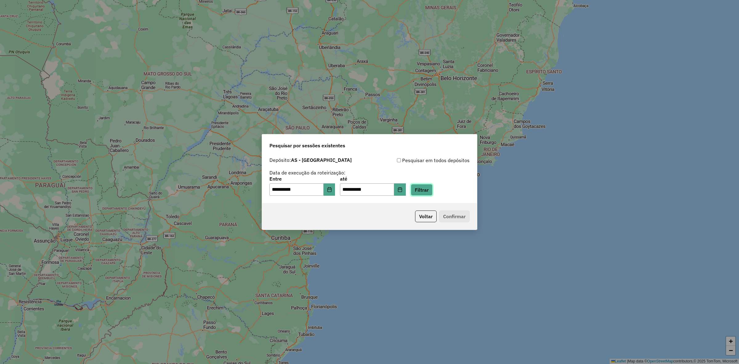
click at [432, 190] on button "Filtrar" at bounding box center [422, 190] width 22 height 12
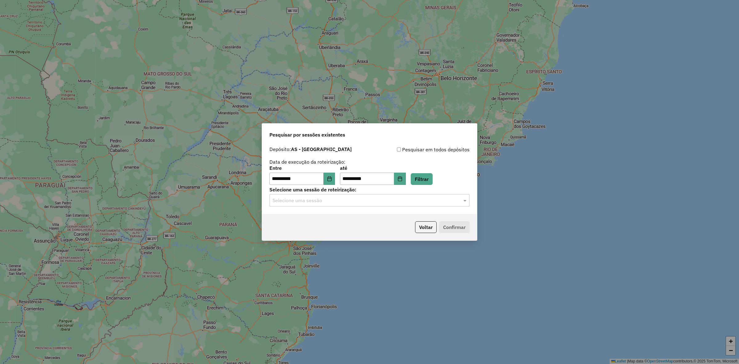
click at [364, 201] on input "text" at bounding box center [363, 200] width 182 height 7
click at [344, 215] on div "1282642 - [DATE] 20:21" at bounding box center [369, 218] width 199 height 10
click at [442, 223] on button "Confirmar" at bounding box center [454, 227] width 30 height 12
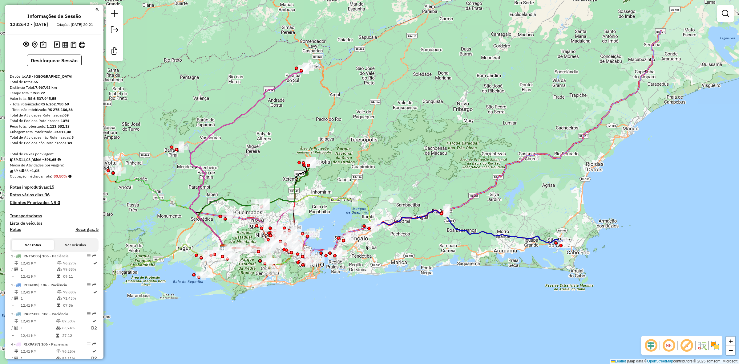
drag, startPoint x: 544, startPoint y: 115, endPoint x: 401, endPoint y: 179, distance: 157.5
click at [401, 179] on div "Janela de atendimento Grade de atendimento Capacidade Transportadoras Veículos …" at bounding box center [369, 182] width 739 height 364
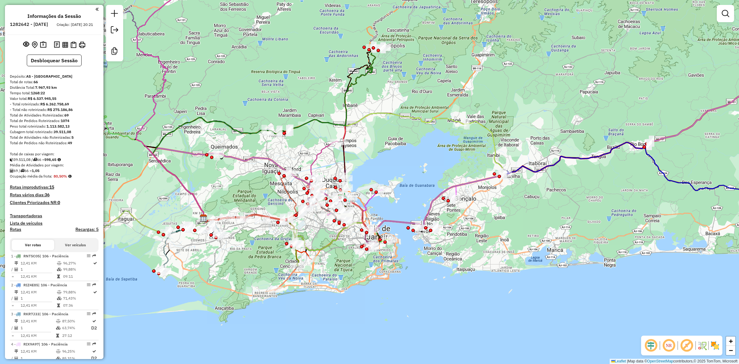
drag, startPoint x: 386, startPoint y: 192, endPoint x: 422, endPoint y: 182, distance: 37.6
click at [422, 182] on div "Janela de atendimento Grade de atendimento Capacidade Transportadoras Veículos …" at bounding box center [369, 182] width 739 height 364
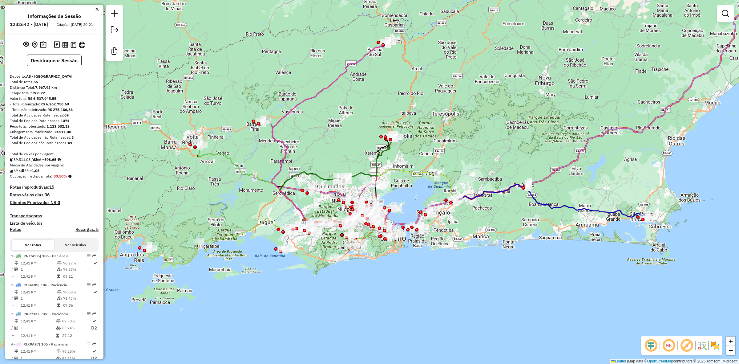
drag, startPoint x: 445, startPoint y: 108, endPoint x: 423, endPoint y: 125, distance: 28.1
click at [446, 120] on div "Janela de atendimento Grade de atendimento Capacidade Transportadoras Veículos …" at bounding box center [369, 182] width 739 height 364
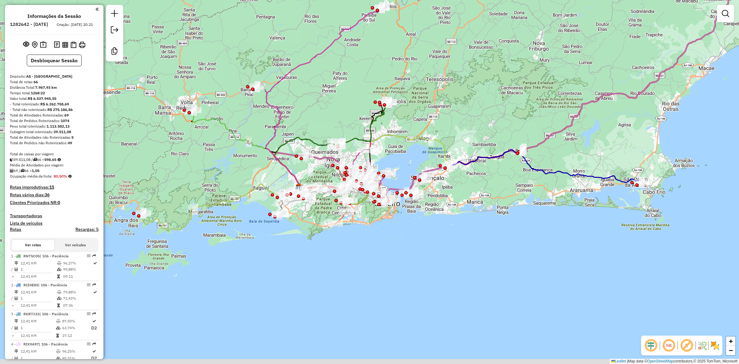
drag, startPoint x: 339, startPoint y: 151, endPoint x: 333, endPoint y: 119, distance: 33.1
click at [333, 119] on div "Janela de atendimento Grade de atendimento Capacidade Transportadoras Veículos …" at bounding box center [369, 182] width 739 height 364
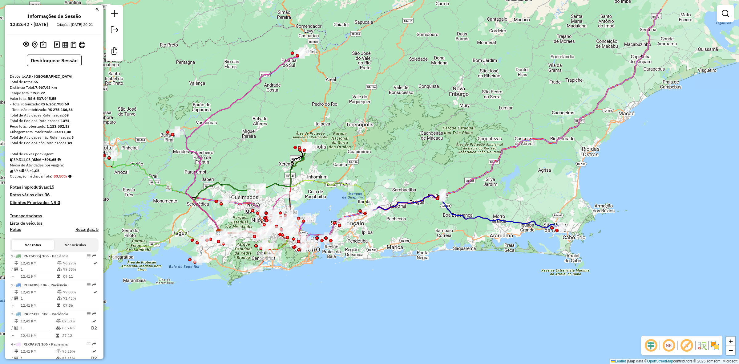
drag, startPoint x: 437, startPoint y: 98, endPoint x: 360, endPoint y: 138, distance: 87.7
click at [360, 138] on div "Janela de atendimento Grade de atendimento Capacidade Transportadoras Veículos …" at bounding box center [369, 182] width 739 height 364
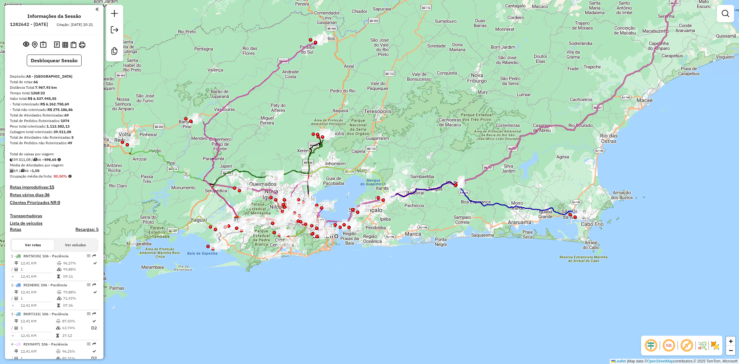
drag, startPoint x: 352, startPoint y: 145, endPoint x: 370, endPoint y: 131, distance: 22.5
click at [370, 131] on div "Janela de atendimento Grade de atendimento Capacidade Transportadoras Veículos …" at bounding box center [369, 182] width 739 height 364
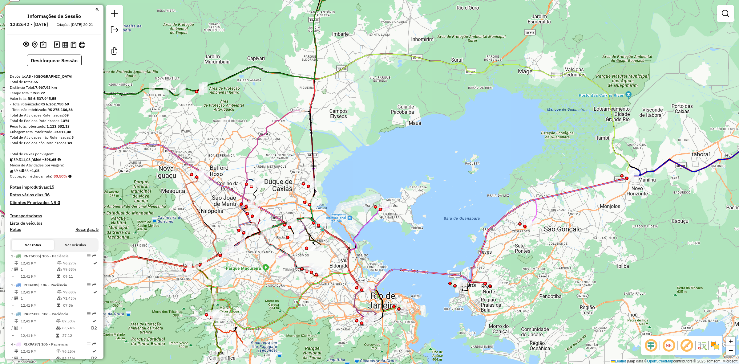
click at [711, 345] on img at bounding box center [715, 345] width 10 height 10
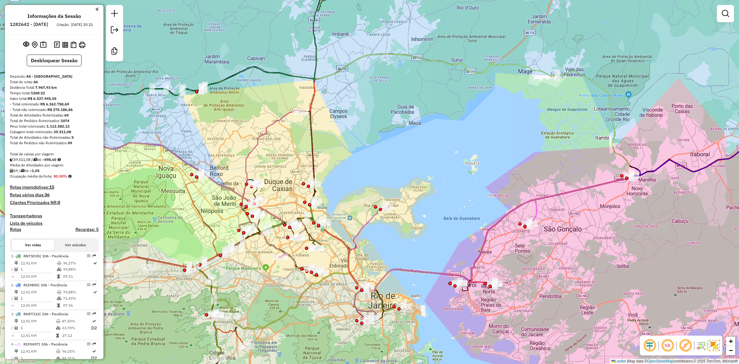
click at [684, 345] on em at bounding box center [685, 345] width 15 height 15
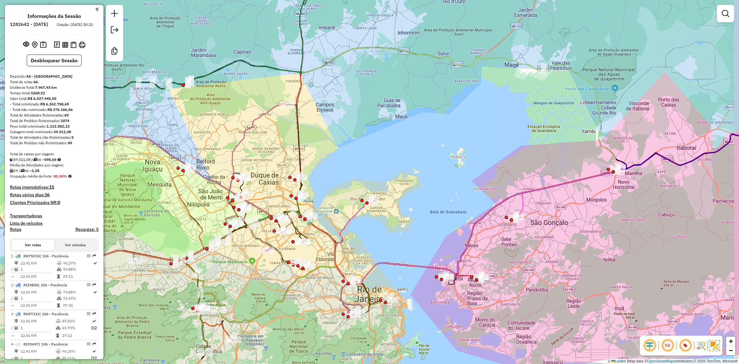
drag, startPoint x: 416, startPoint y: 235, endPoint x: 412, endPoint y: 231, distance: 5.3
click at [412, 231] on div "Janela de atendimento Grade de atendimento Capacidade Transportadoras Veículos …" at bounding box center [369, 182] width 739 height 364
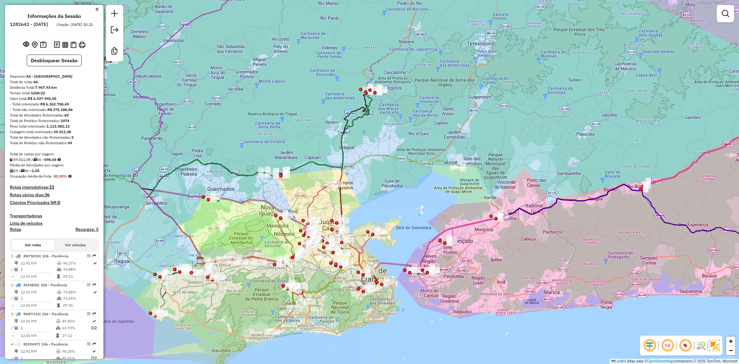
drag, startPoint x: 433, startPoint y: 218, endPoint x: 419, endPoint y: 234, distance: 21.4
click at [419, 234] on div "Janela de atendimento Grade de atendimento Capacidade Transportadoras Veículos …" at bounding box center [369, 182] width 739 height 364
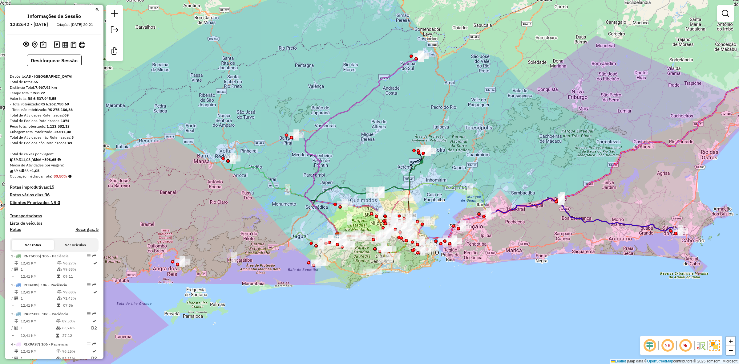
drag, startPoint x: 436, startPoint y: 153, endPoint x: 464, endPoint y: 135, distance: 33.6
click at [464, 135] on div "Janela de atendimento Grade de atendimento Capacidade Transportadoras Veículos …" at bounding box center [369, 182] width 739 height 364
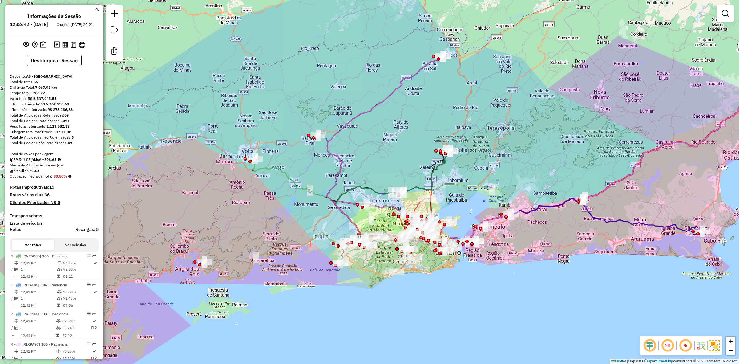
click at [393, 152] on div "Janela de atendimento Grade de atendimento Capacidade Transportadoras Veículos …" at bounding box center [369, 182] width 739 height 364
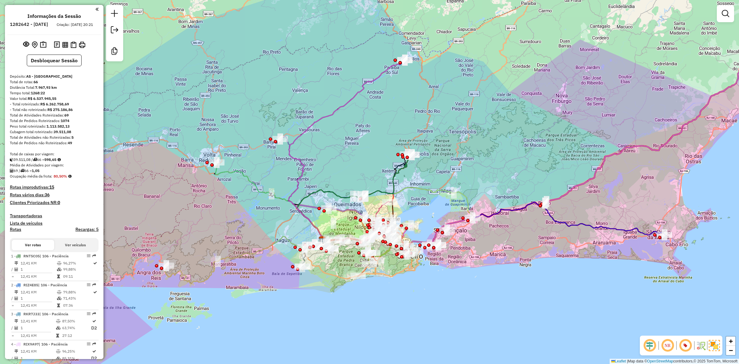
drag, startPoint x: 394, startPoint y: 148, endPoint x: 356, endPoint y: 152, distance: 38.3
click at [356, 152] on div "Janela de atendimento Grade de atendimento Capacidade Transportadoras Veículos …" at bounding box center [369, 182] width 739 height 364
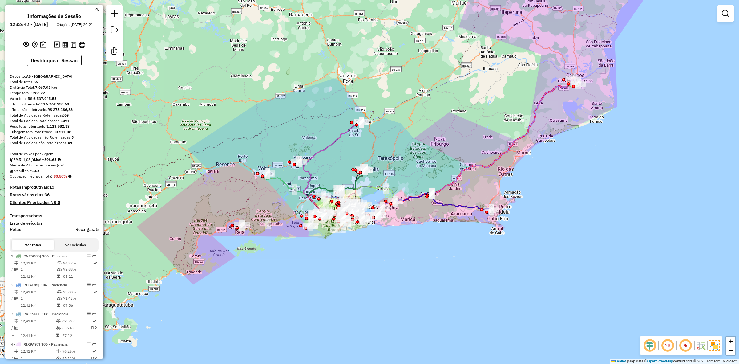
drag, startPoint x: 453, startPoint y: 102, endPoint x: 435, endPoint y: 118, distance: 24.9
click at [435, 118] on div "Janela de atendimento Grade de atendimento Capacidade Transportadoras Veículos …" at bounding box center [369, 182] width 739 height 364
click at [43, 48] on img at bounding box center [43, 44] width 6 height 7
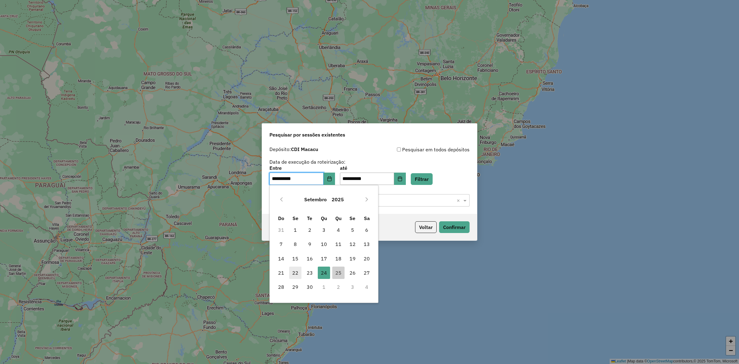
click at [298, 273] on span "22" at bounding box center [295, 272] width 12 height 12
type input "**********"
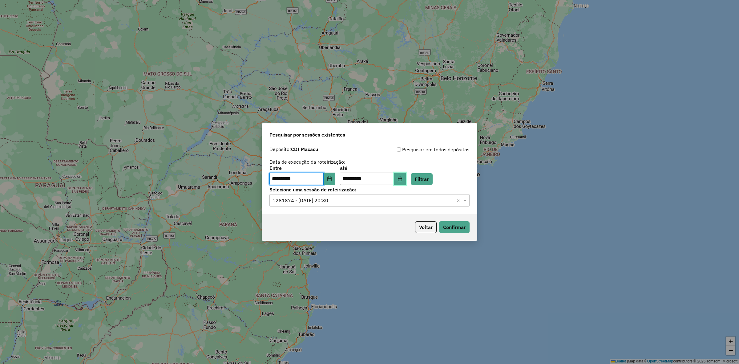
click at [402, 178] on icon "Choose Date" at bounding box center [399, 178] width 5 height 5
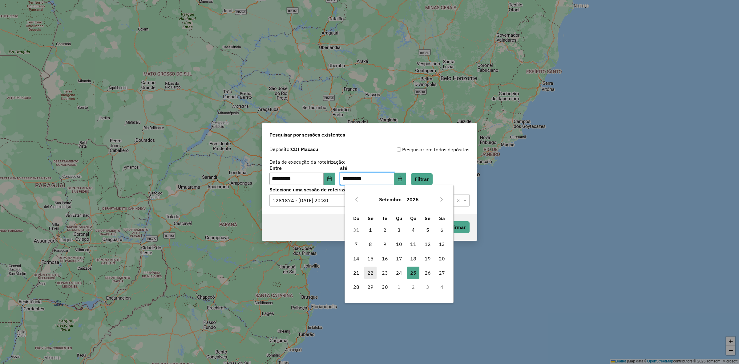
click at [373, 275] on span "22" at bounding box center [370, 272] width 12 height 12
type input "**********"
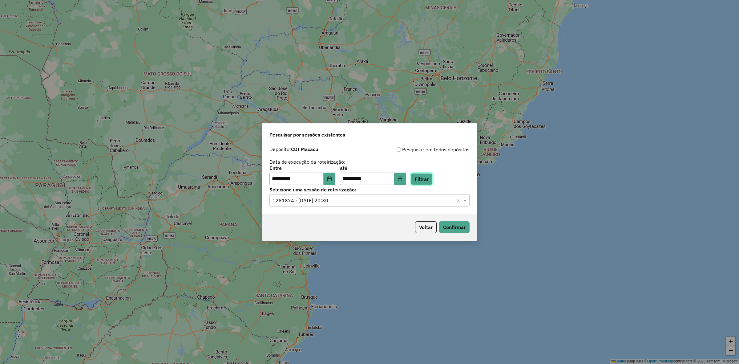
click at [424, 182] on button "Filtrar" at bounding box center [422, 179] width 22 height 12
click at [387, 203] on input "text" at bounding box center [363, 200] width 182 height 7
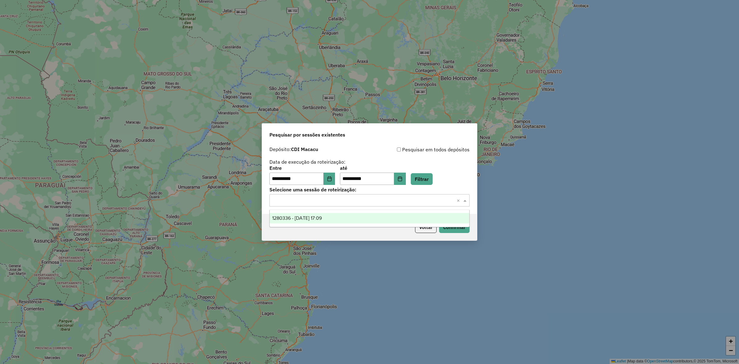
click at [376, 215] on div "1280336 - 22/09/2025 17:09" at bounding box center [369, 218] width 199 height 10
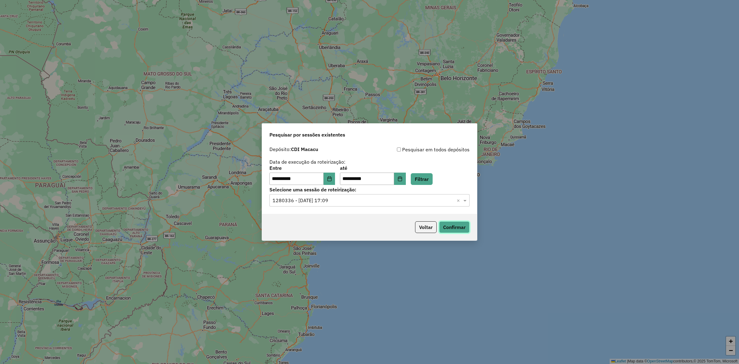
click at [463, 231] on button "Confirmar" at bounding box center [454, 227] width 30 height 12
click at [422, 228] on button "Voltar" at bounding box center [426, 227] width 22 height 12
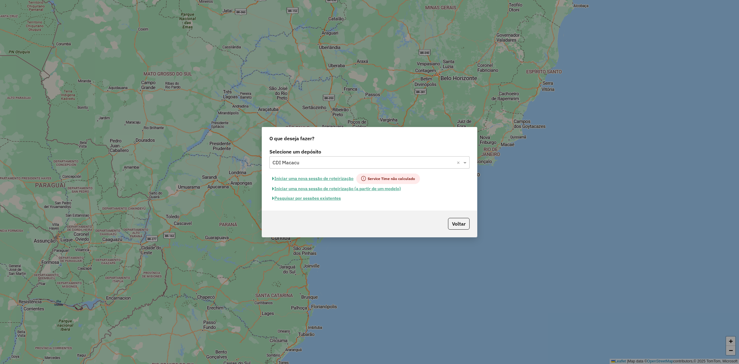
click at [316, 164] on input "text" at bounding box center [363, 162] width 182 height 7
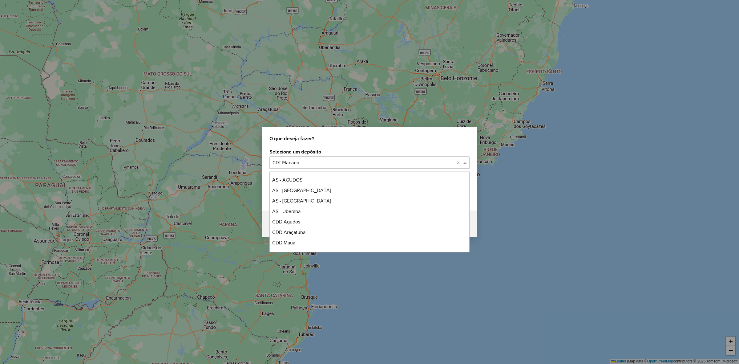
scroll to position [73, 0]
click at [318, 233] on div "CDI Louveira" at bounding box center [369, 232] width 199 height 10
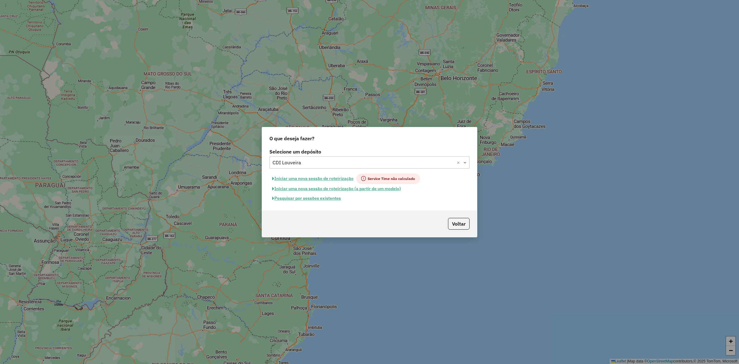
click at [336, 199] on button "Pesquisar por sessões existentes" at bounding box center [306, 198] width 74 height 10
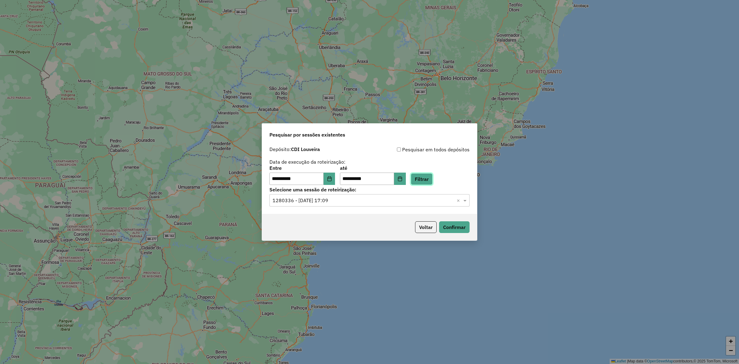
click at [432, 177] on button "Filtrar" at bounding box center [422, 179] width 22 height 12
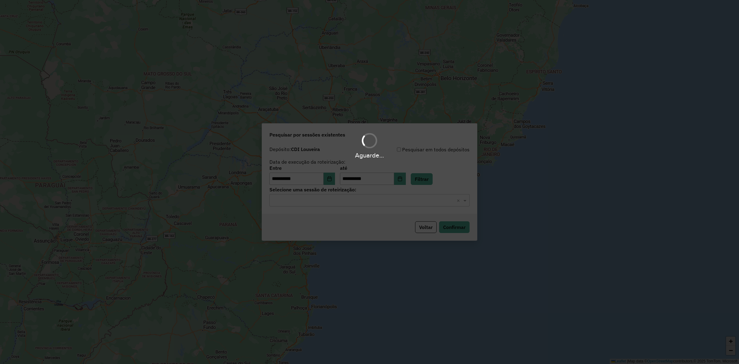
click at [352, 193] on div "Selecione uma sessão de roteirização: Selecione uma sessão × ×" at bounding box center [369, 196] width 200 height 19
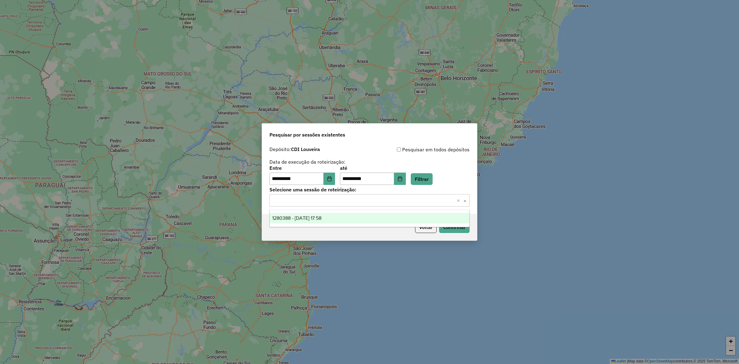
click at [346, 204] on div "Selecione uma sessão × ×" at bounding box center [369, 200] width 200 height 12
click at [321, 216] on span "1280388 - 22/09/2025 17:58" at bounding box center [296, 217] width 49 height 5
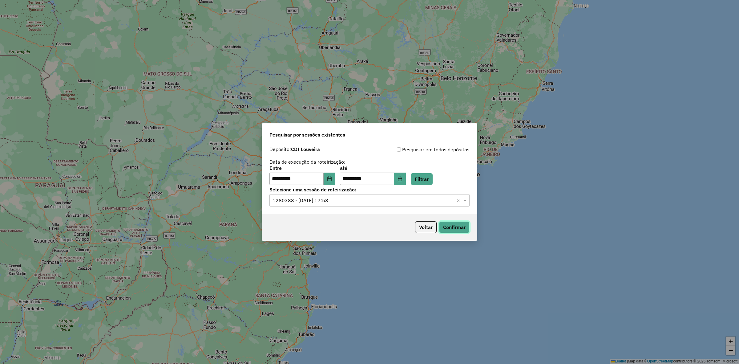
click at [454, 231] on button "Confirmar" at bounding box center [454, 227] width 30 height 12
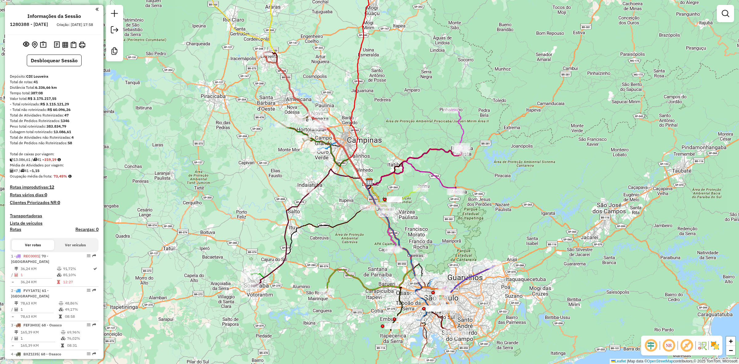
click at [687, 348] on em at bounding box center [686, 345] width 15 height 15
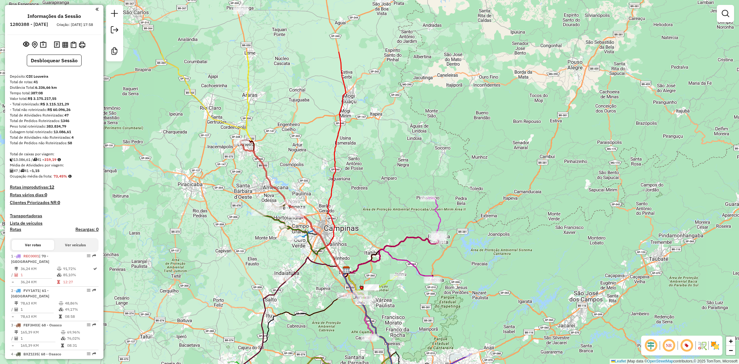
drag, startPoint x: 450, startPoint y: 68, endPoint x: 427, endPoint y: 156, distance: 91.0
click at [427, 156] on div "Janela de atendimento Grade de atendimento Capacidade Transportadoras Veículos …" at bounding box center [369, 182] width 739 height 364
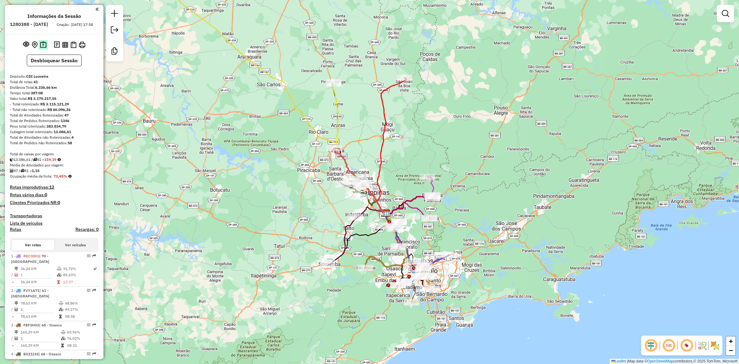
click at [44, 48] on img at bounding box center [43, 44] width 6 height 7
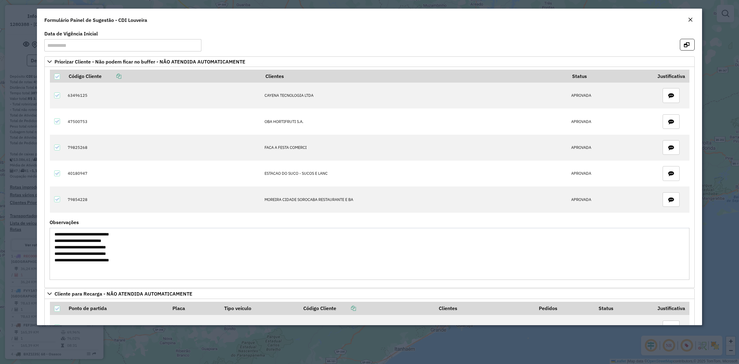
scroll to position [115, 0]
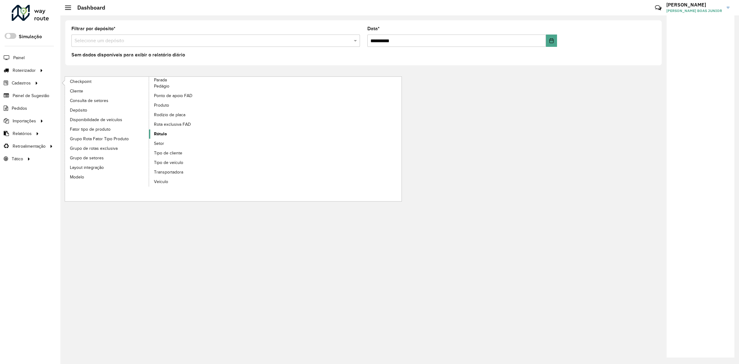
click at [174, 139] on link "Rótulo" at bounding box center [191, 133] width 84 height 9
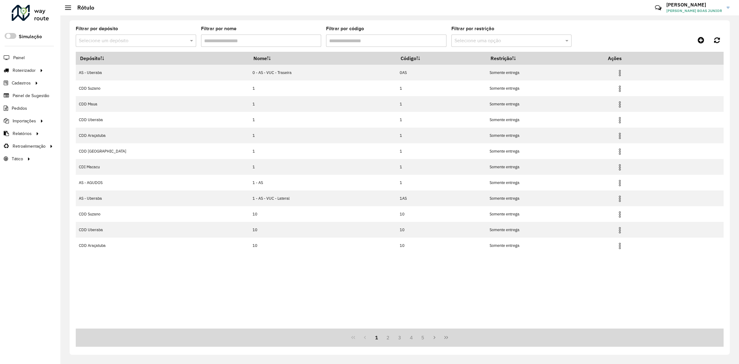
click at [176, 43] on input "text" at bounding box center [130, 40] width 102 height 7
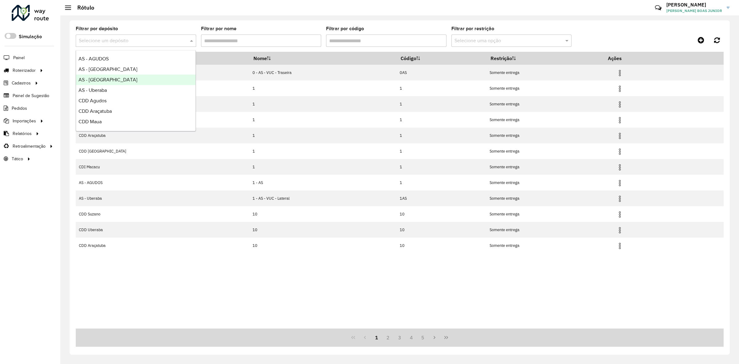
click at [145, 82] on div "AS - [GEOGRAPHIC_DATA]" at bounding box center [135, 79] width 119 height 10
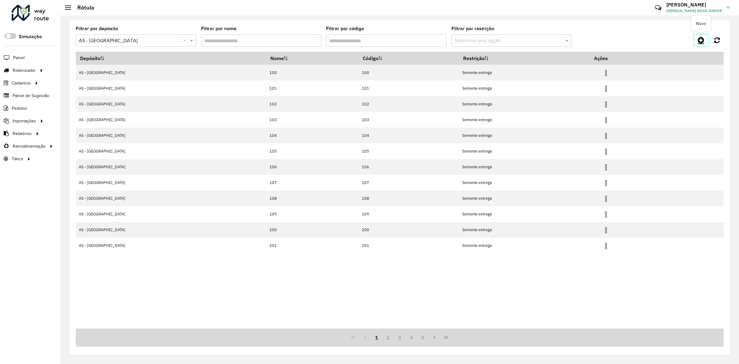
click at [696, 40] on link at bounding box center [701, 39] width 14 height 11
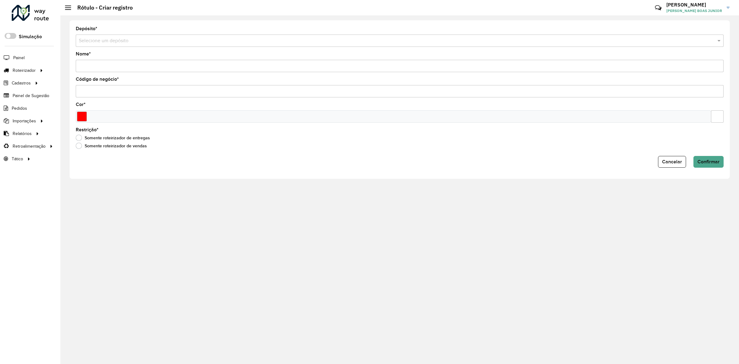
click at [118, 42] on input "text" at bounding box center [393, 40] width 629 height 7
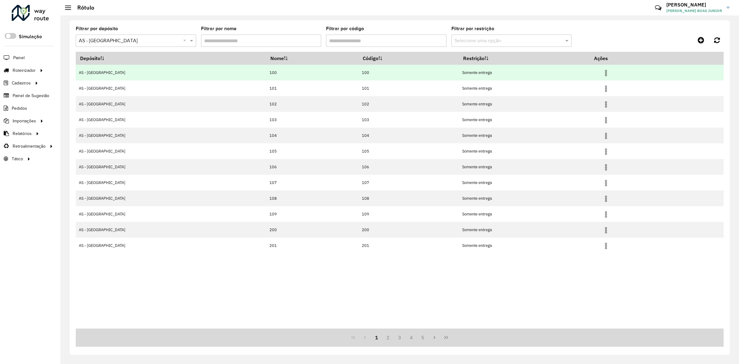
click at [602, 73] on img at bounding box center [605, 72] width 7 height 7
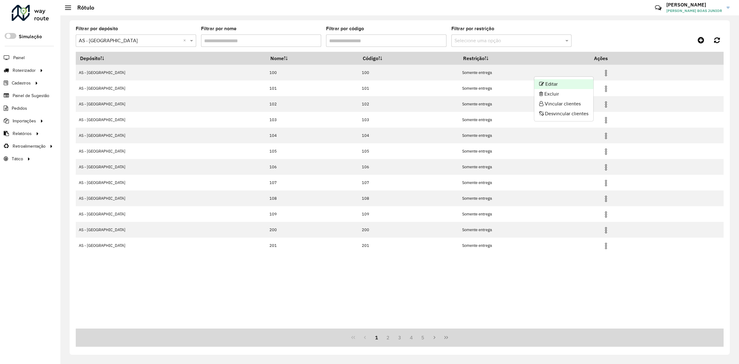
click at [587, 81] on li "Editar" at bounding box center [563, 84] width 59 height 10
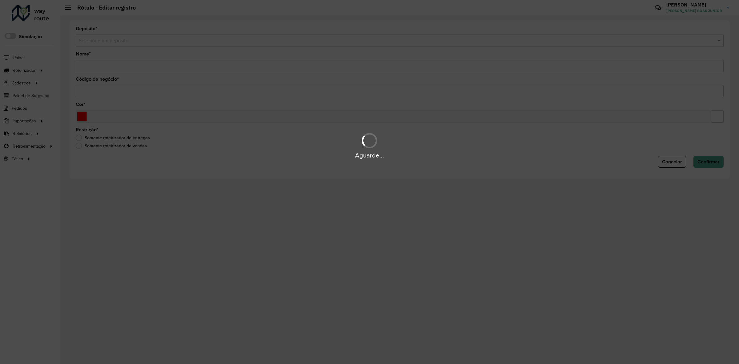
type input "***"
type input "*******"
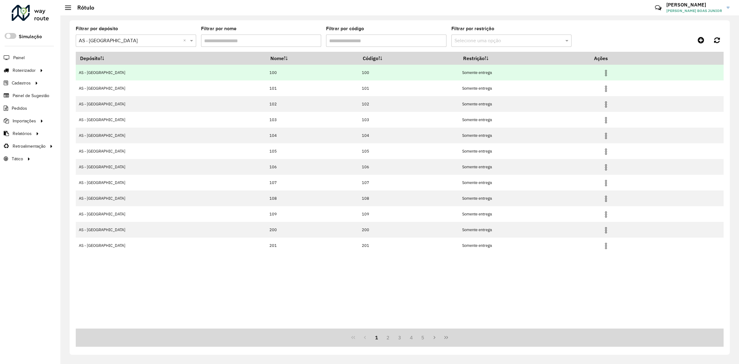
click at [602, 75] on img at bounding box center [605, 72] width 7 height 7
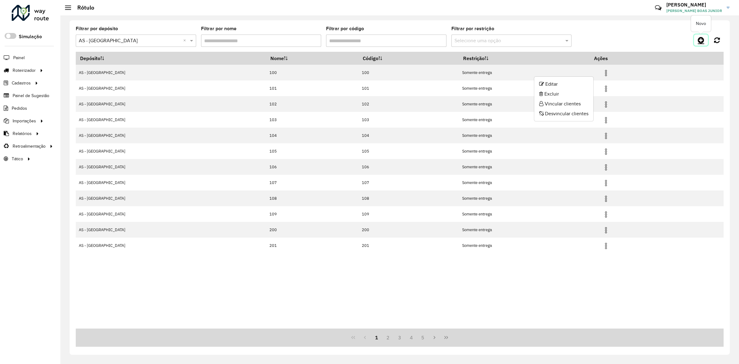
click at [696, 40] on link at bounding box center [701, 39] width 14 height 11
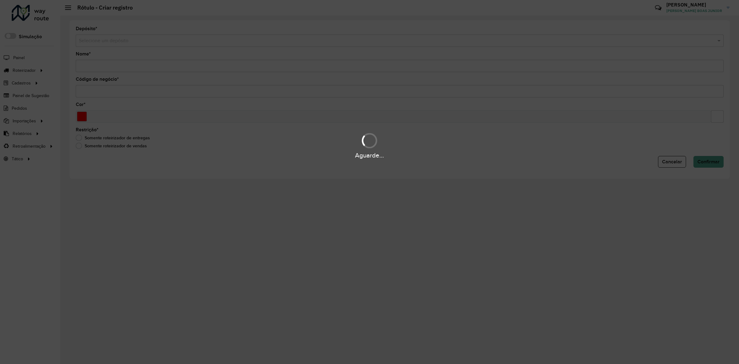
click at [137, 41] on div "Aguarde..." at bounding box center [369, 182] width 739 height 364
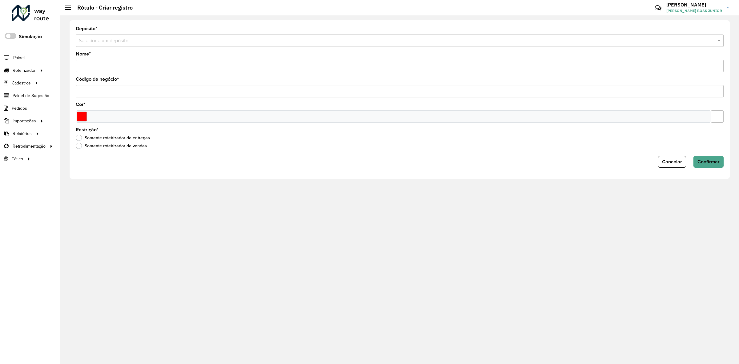
click at [127, 48] on form "Depósito * Selecione um depósito Nome * Código de negócio * Cor * Restrição * S…" at bounding box center [400, 96] width 648 height 141
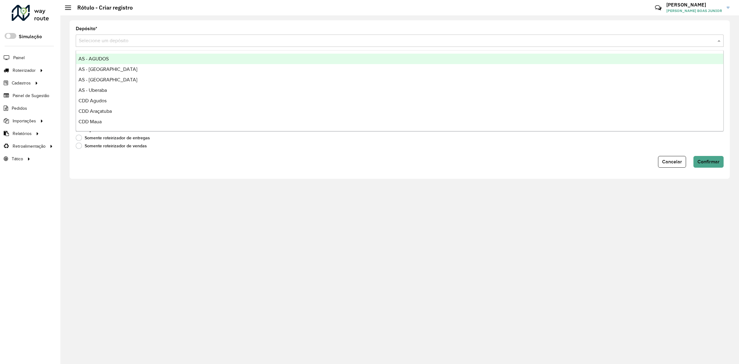
click at [127, 46] on div "Selecione um depósito" at bounding box center [400, 40] width 648 height 12
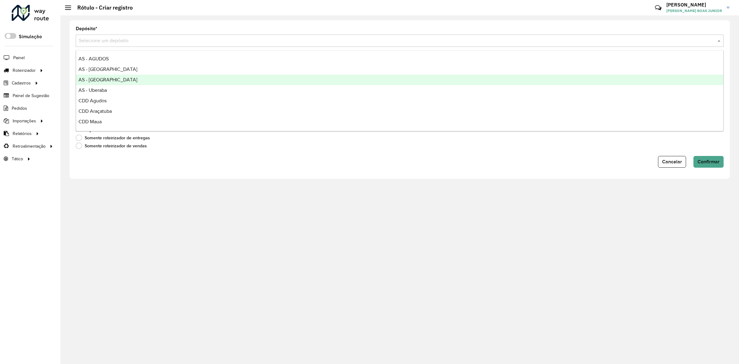
click at [127, 81] on div "AS - Rio de Janeiro" at bounding box center [399, 79] width 647 height 10
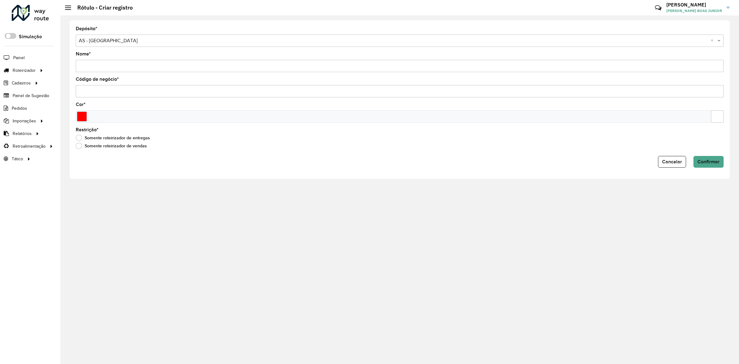
click at [113, 67] on input "Nome *" at bounding box center [400, 66] width 648 height 12
type input "**"
click at [90, 91] on input "Código de negócio *" at bounding box center [400, 91] width 648 height 12
type input "**"
click at [710, 166] on button "Confirmar" at bounding box center [708, 162] width 30 height 12
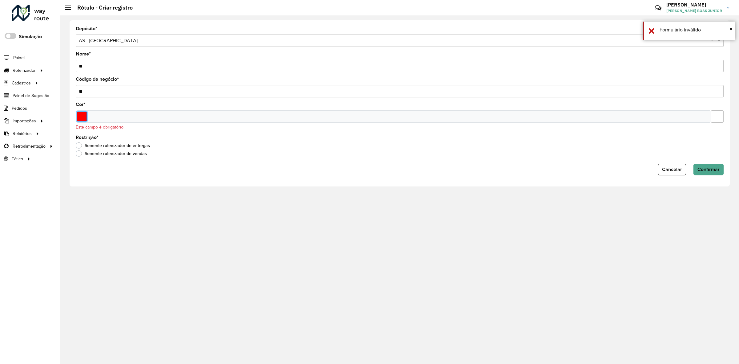
click at [81, 115] on input "Select a color" at bounding box center [82, 116] width 10 height 10
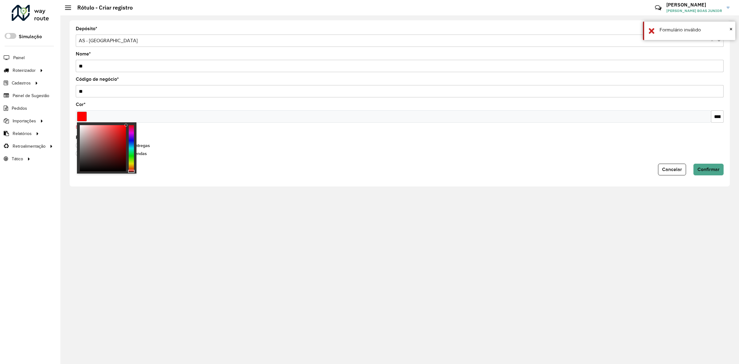
type input "*******"
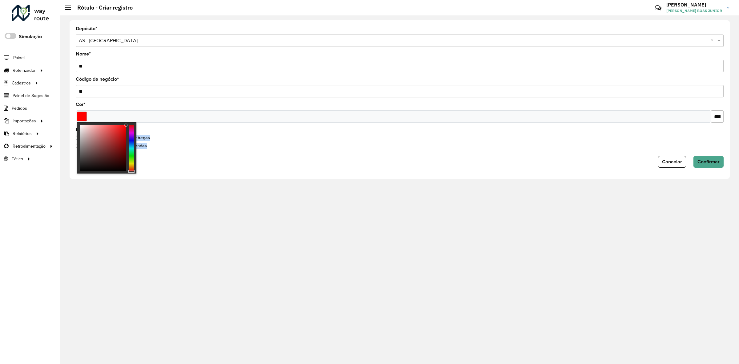
click at [142, 124] on body "Aguarde... Pop-up bloqueado! Seu navegador bloqueou automáticamente a abertura …" at bounding box center [369, 182] width 739 height 364
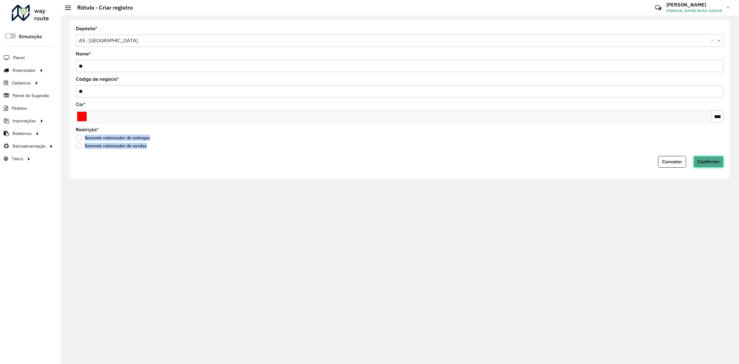
click at [713, 162] on span "Confirmar" at bounding box center [708, 161] width 22 height 5
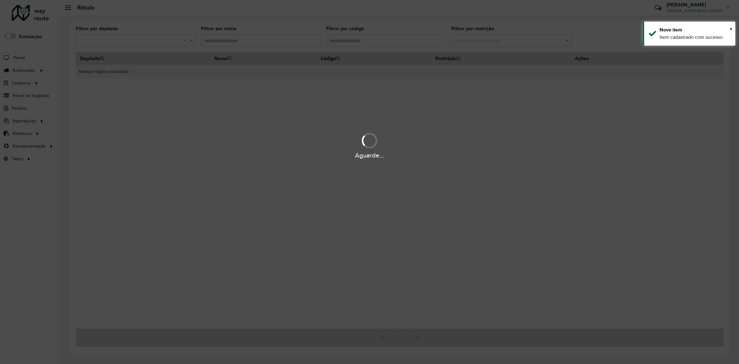
click at [298, 126] on div "Aguarde..." at bounding box center [369, 182] width 739 height 364
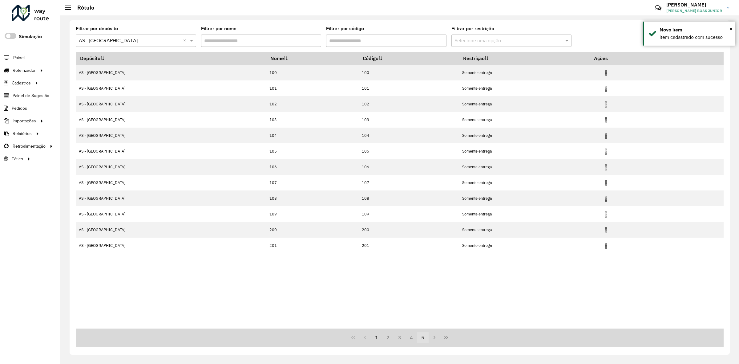
click at [420, 335] on button "5" at bounding box center [423, 337] width 12 height 12
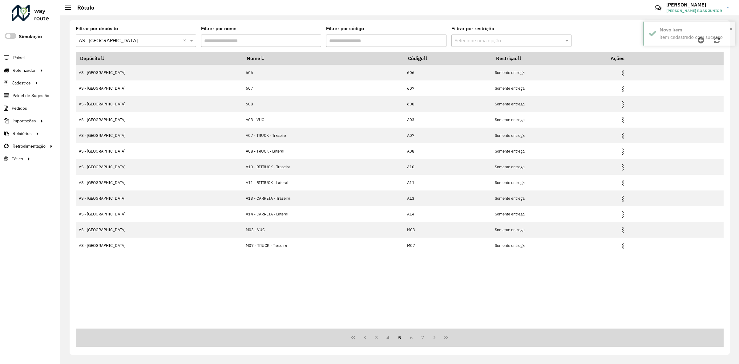
click at [404, 336] on button "5" at bounding box center [400, 337] width 12 height 12
drag, startPoint x: 394, startPoint y: 336, endPoint x: 389, endPoint y: 336, distance: 4.9
click at [393, 336] on span "3 4 5 6 7" at bounding box center [400, 337] width 58 height 12
click at [388, 336] on button "4" at bounding box center [388, 337] width 12 height 12
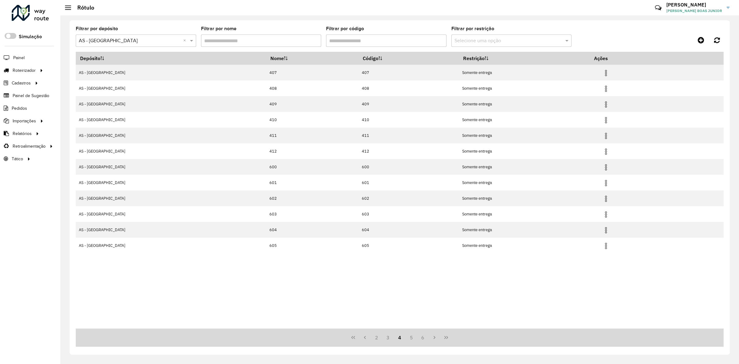
click at [403, 337] on button "4" at bounding box center [400, 337] width 12 height 12
click at [416, 337] on button "5" at bounding box center [411, 337] width 12 height 12
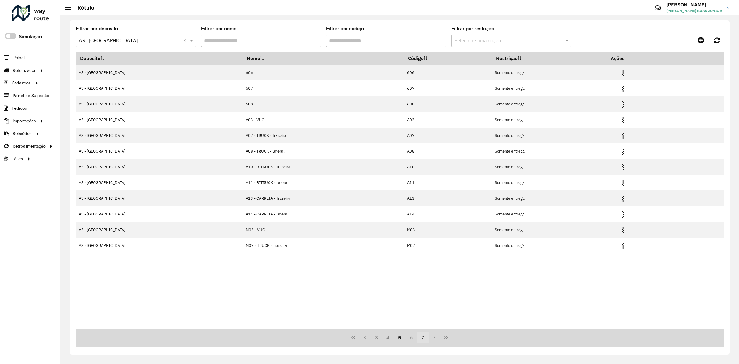
click at [422, 337] on button "7" at bounding box center [423, 337] width 12 height 12
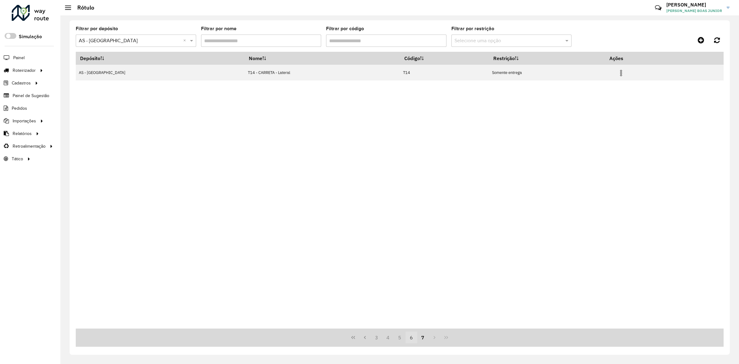
click at [409, 336] on button "6" at bounding box center [411, 337] width 12 height 12
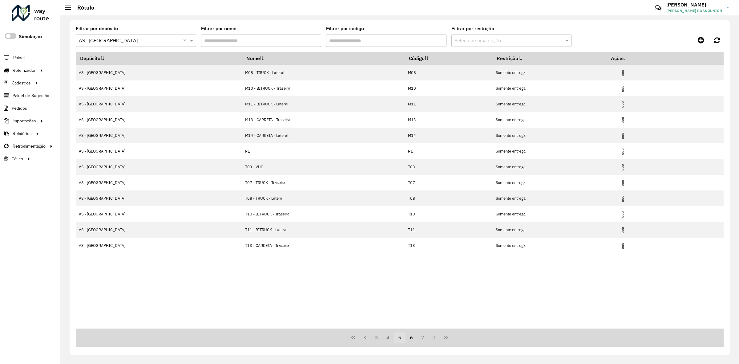
click at [400, 336] on button "5" at bounding box center [400, 337] width 12 height 12
click at [412, 339] on button "6" at bounding box center [411, 337] width 12 height 12
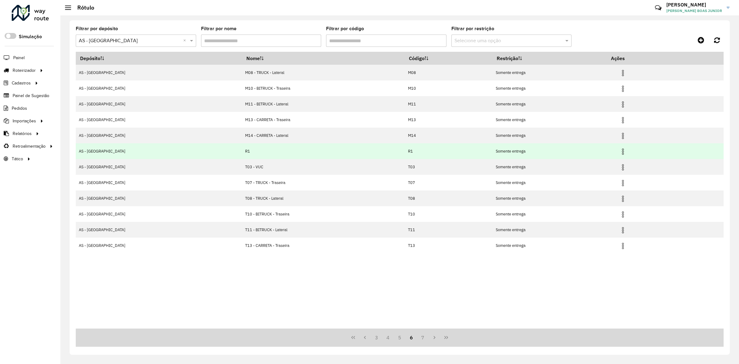
click at [619, 153] on img at bounding box center [622, 151] width 7 height 7
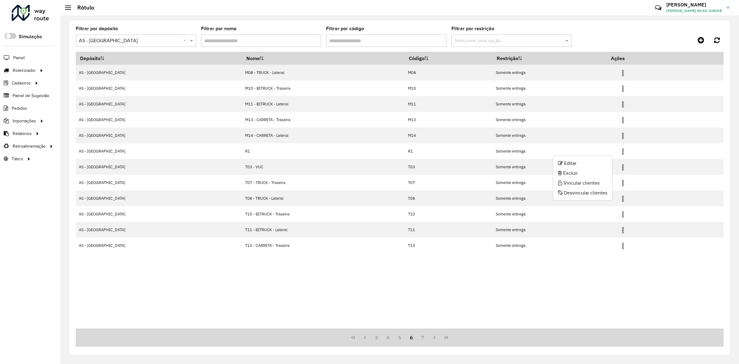
click at [547, 270] on div "Depósito Nome Código Restrição Ações AS - Rio de Janeiro M08 - TRUCK - Lateral …" at bounding box center [400, 190] width 648 height 276
click at [102, 74] on link "Entregas" at bounding box center [102, 70] width 75 height 12
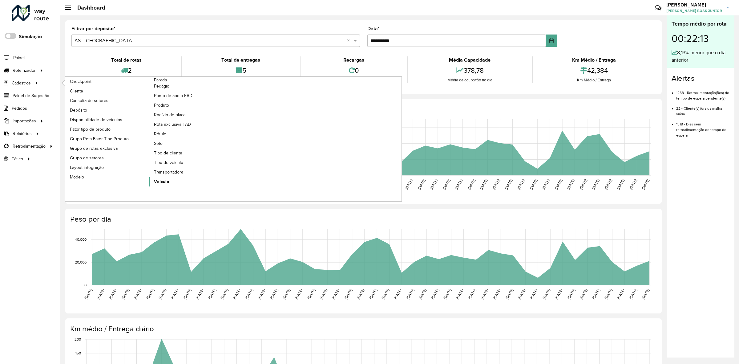
click at [165, 186] on link "Veículo" at bounding box center [191, 181] width 84 height 9
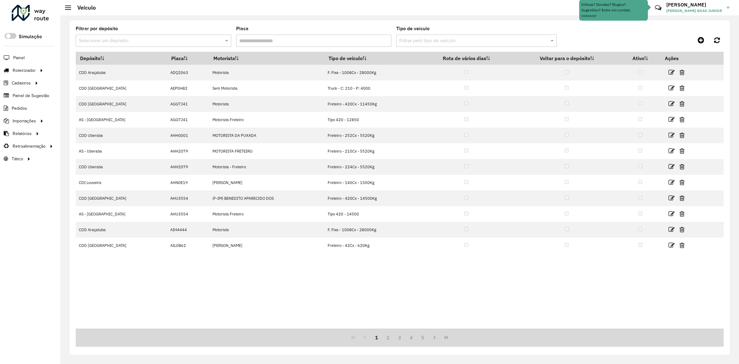
click at [160, 42] on input "text" at bounding box center [147, 40] width 137 height 7
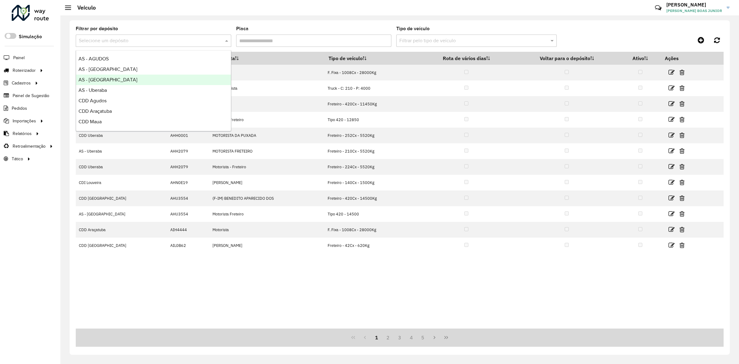
click at [120, 77] on div "AS - [GEOGRAPHIC_DATA]" at bounding box center [153, 79] width 155 height 10
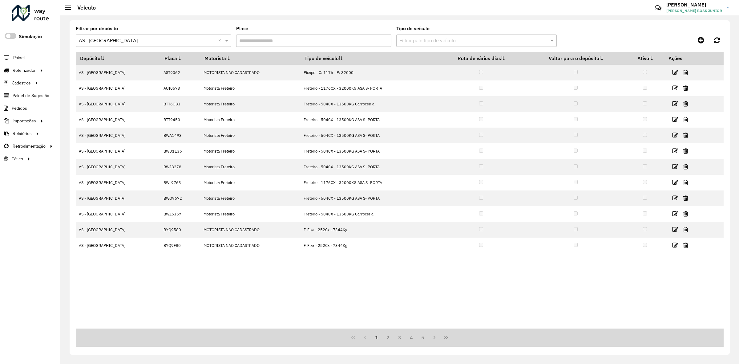
click at [270, 39] on input "Placa" at bounding box center [313, 40] width 155 height 12
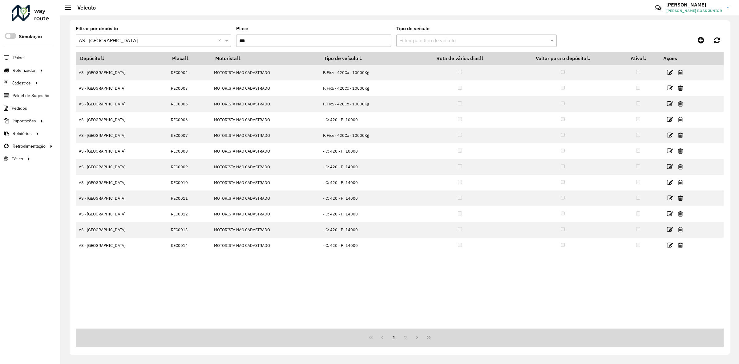
type input "***"
click at [297, 296] on div "Depósito Placa Motorista Tipo de veículo Rota de vários dias Voltar para o depó…" at bounding box center [400, 190] width 648 height 276
click at [407, 339] on button "2" at bounding box center [406, 337] width 12 height 12
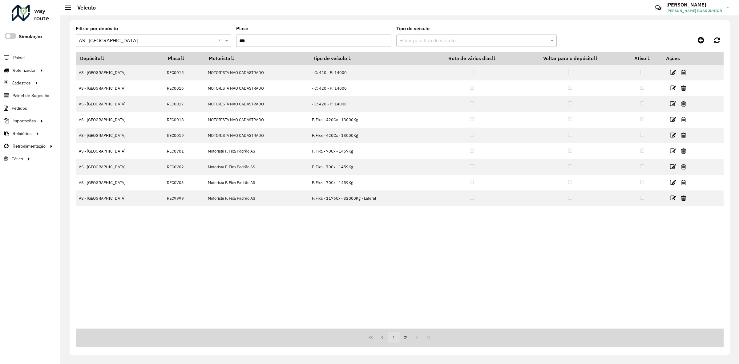
click at [392, 339] on button "1" at bounding box center [394, 337] width 12 height 12
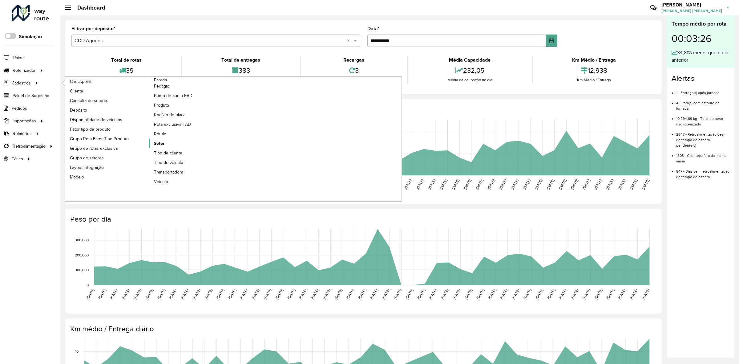
click at [163, 144] on span "Setor" at bounding box center [159, 143] width 10 height 6
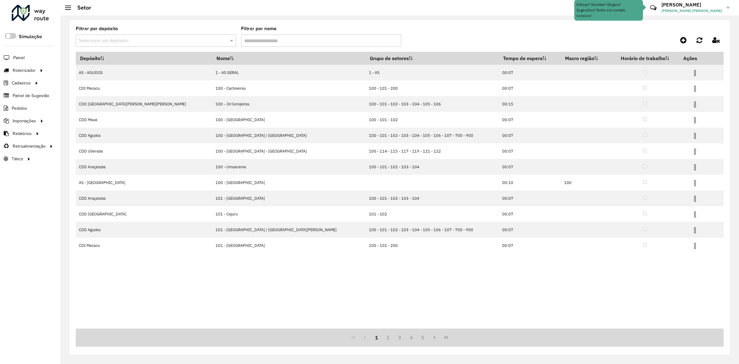
click at [179, 29] on div "Filtrar por depósito Selecione um depósito" at bounding box center [156, 36] width 160 height 20
drag, startPoint x: 159, startPoint y: 48, endPoint x: 160, endPoint y: 42, distance: 6.6
click at [159, 47] on formly-field "Filtrar por depósito Selecione um depósito" at bounding box center [156, 38] width 160 height 25
click at [160, 42] on input "text" at bounding box center [150, 40] width 142 height 7
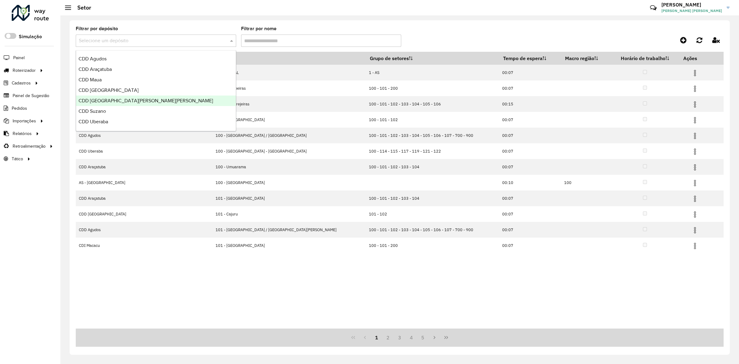
scroll to position [73, 0]
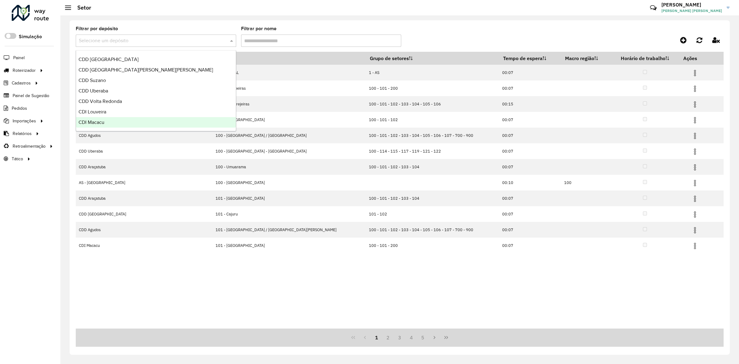
click at [108, 119] on div "CDI Macacu" at bounding box center [156, 122] width 160 height 10
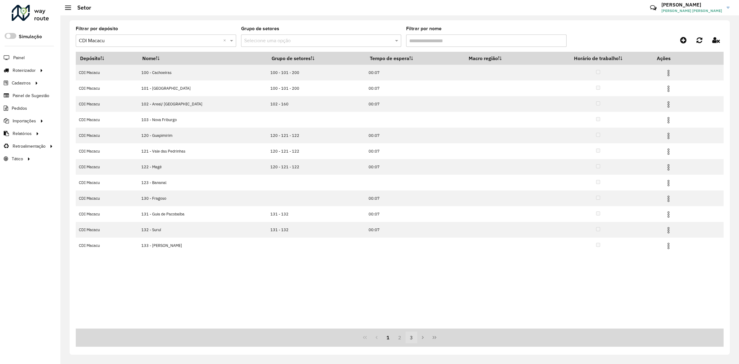
click at [414, 336] on button "3" at bounding box center [411, 337] width 12 height 12
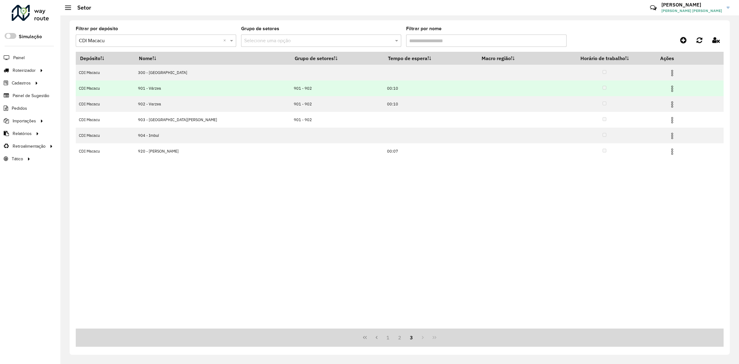
click at [668, 88] on img at bounding box center [671, 88] width 7 height 7
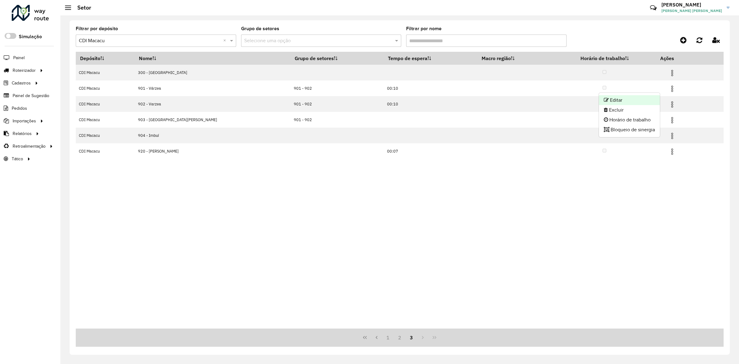
click at [654, 96] on li "Editar" at bounding box center [629, 100] width 61 height 10
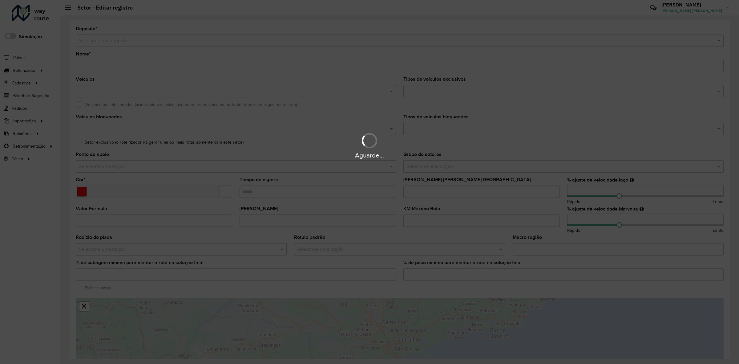
type input "**********"
type input "*******"
type input "*****"
type input "**"
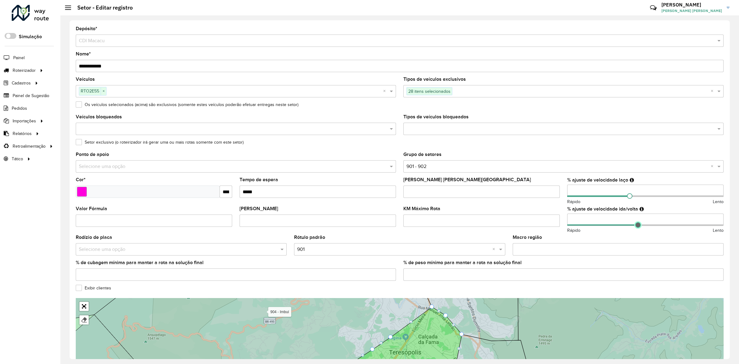
type input "**"
drag, startPoint x: 628, startPoint y: 227, endPoint x: 636, endPoint y: 226, distance: 7.8
click at [636, 226] on span at bounding box center [637, 225] width 6 height 6
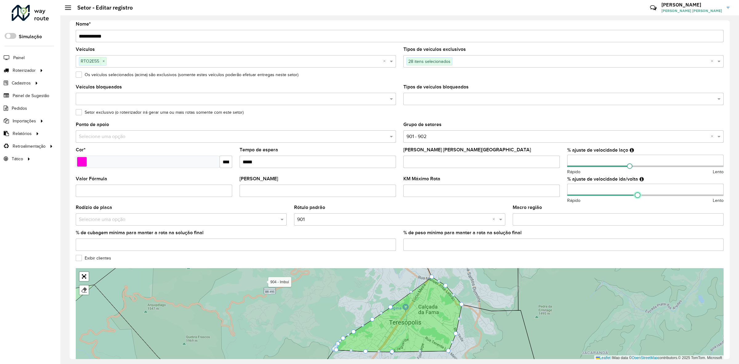
scroll to position [61, 0]
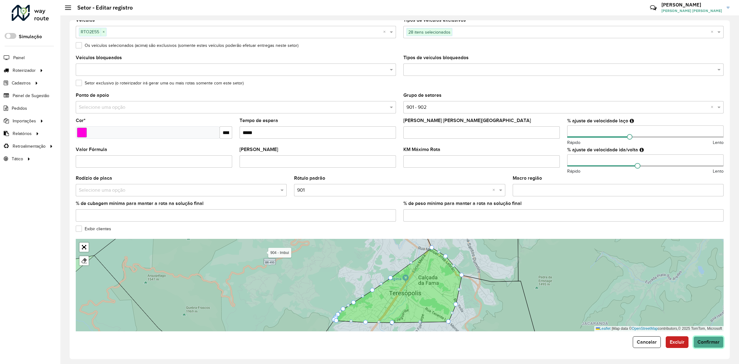
click at [704, 341] on span "Confirmar" at bounding box center [708, 341] width 22 height 5
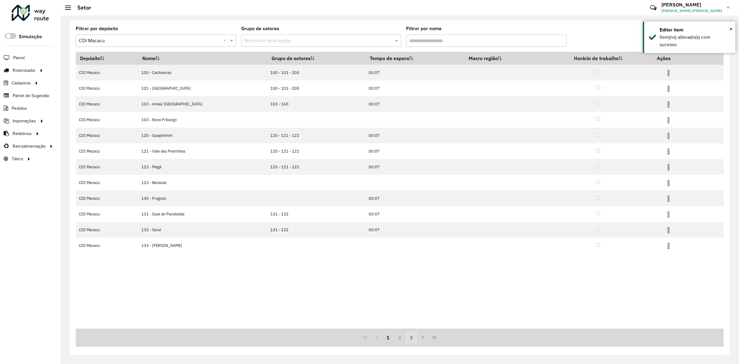
click at [413, 337] on button "3" at bounding box center [411, 337] width 12 height 12
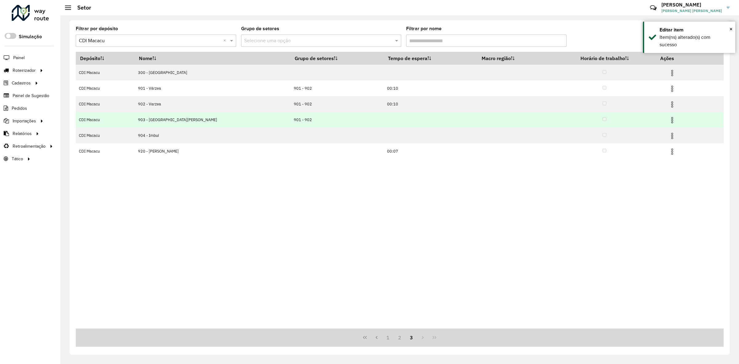
click at [668, 119] on img at bounding box center [671, 119] width 7 height 7
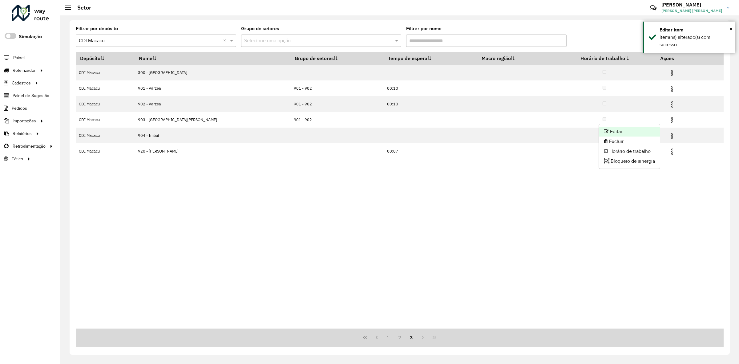
click at [651, 127] on li "Editar" at bounding box center [629, 132] width 61 height 10
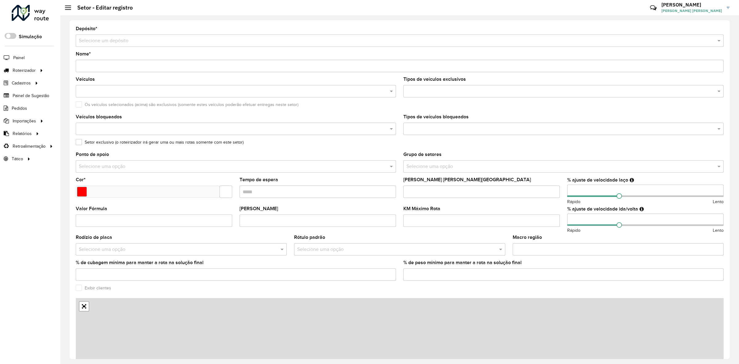
type input "**********"
type input "*******"
type input "**"
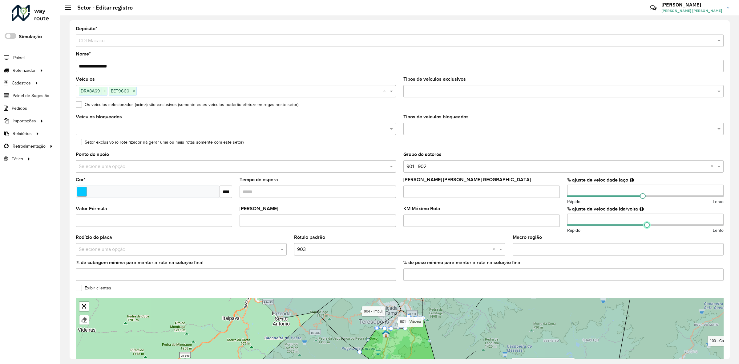
type input "**"
drag, startPoint x: 643, startPoint y: 225, endPoint x: 646, endPoint y: 228, distance: 4.4
click at [646, 228] on div "% ajuste de velocidade ida/volta ** Rápido Lento" at bounding box center [645, 219] width 156 height 27
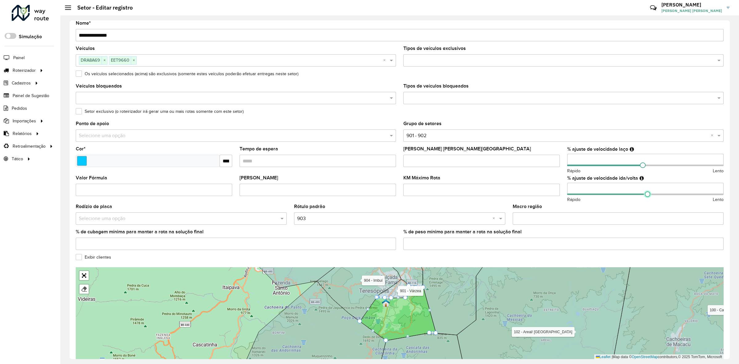
scroll to position [61, 0]
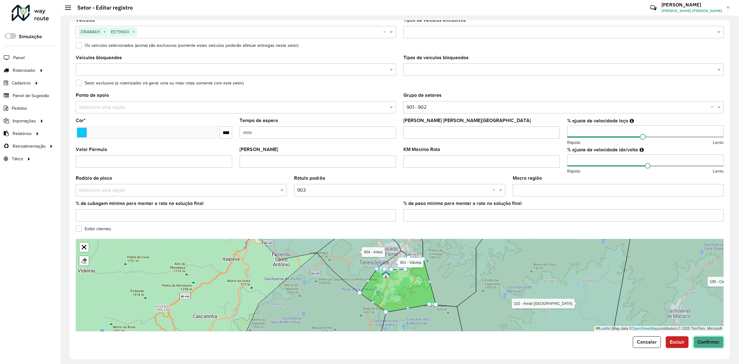
click at [701, 337] on button "Confirmar" at bounding box center [708, 342] width 30 height 12
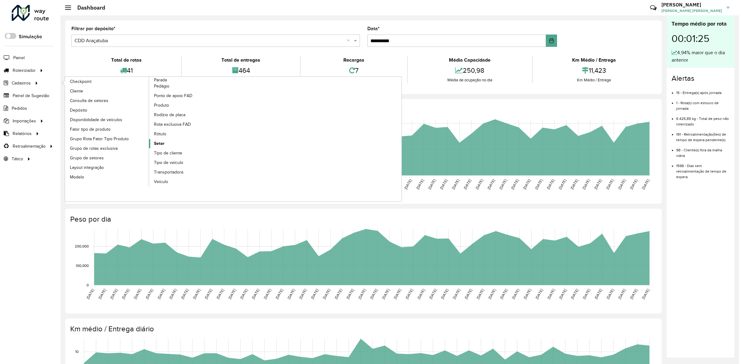
click at [170, 146] on link "Setor" at bounding box center [191, 143] width 84 height 9
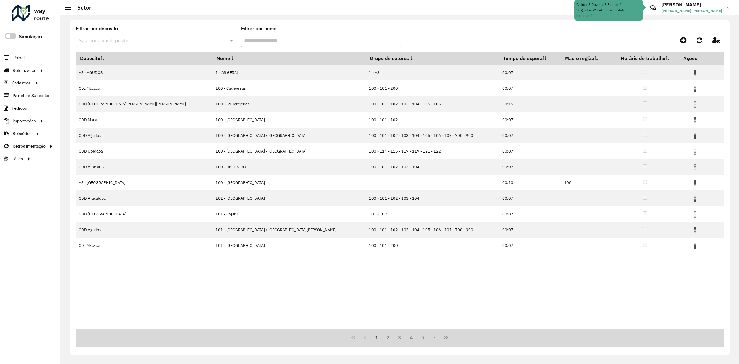
click at [110, 42] on input "text" at bounding box center [150, 40] width 142 height 7
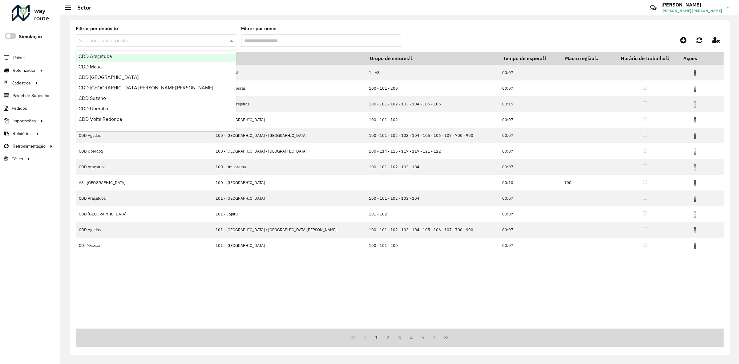
scroll to position [73, 0]
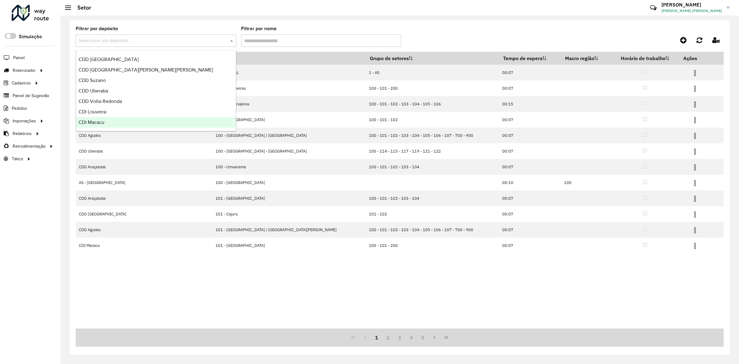
click at [108, 123] on div "CDI Macacu" at bounding box center [156, 122] width 160 height 10
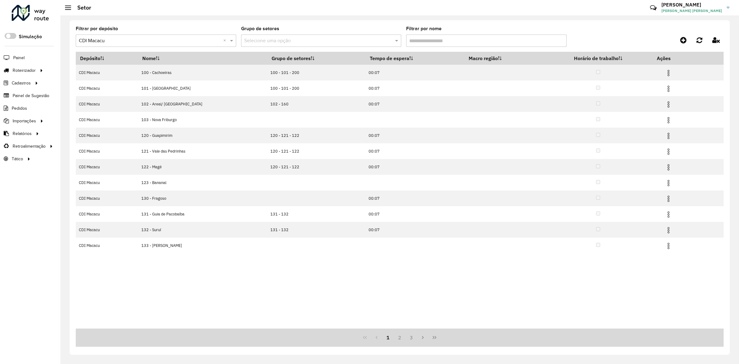
click at [107, 44] on input "text" at bounding box center [150, 40] width 142 height 7
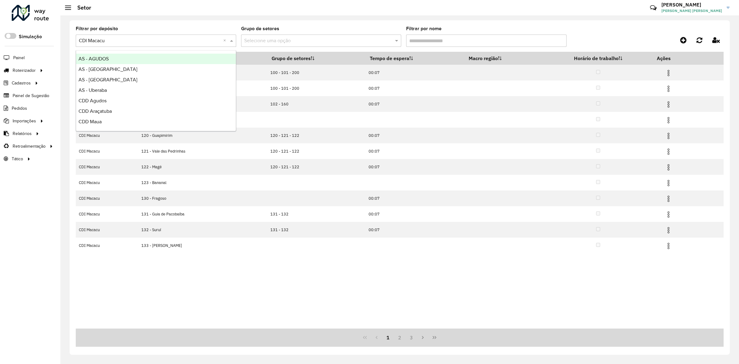
click at [107, 44] on input "text" at bounding box center [150, 40] width 142 height 7
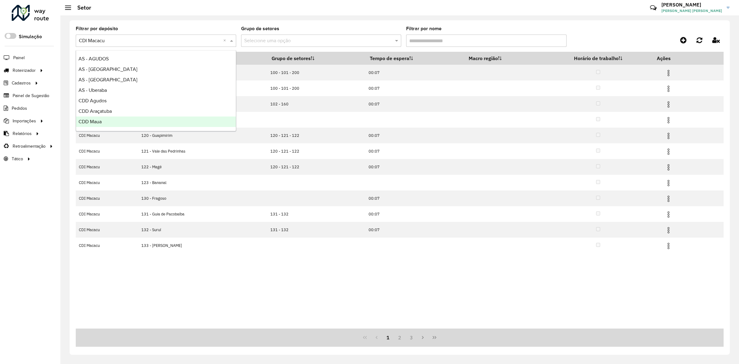
click at [230, 289] on div "Depósito Nome Grupo de setores Tempo de espera Macro região Horário de trabalho…" at bounding box center [400, 190] width 648 height 276
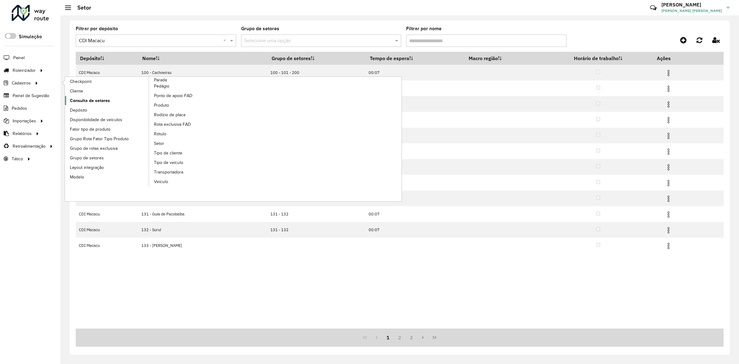
click at [96, 105] on link "Consulta de setores" at bounding box center [107, 100] width 84 height 9
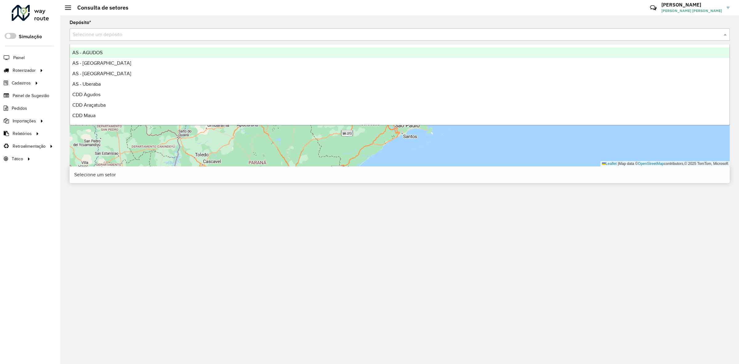
click at [127, 31] on input "text" at bounding box center [394, 34] width 642 height 7
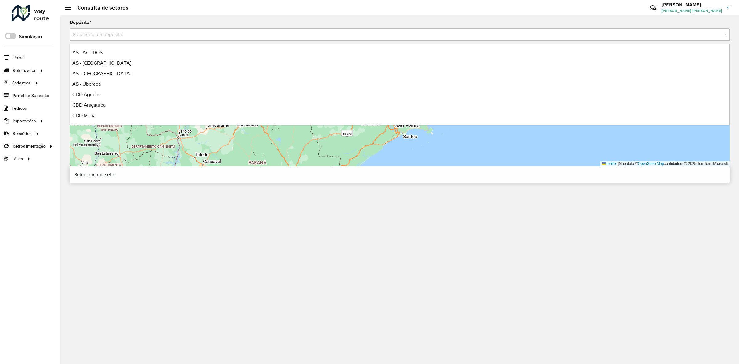
scroll to position [73, 0]
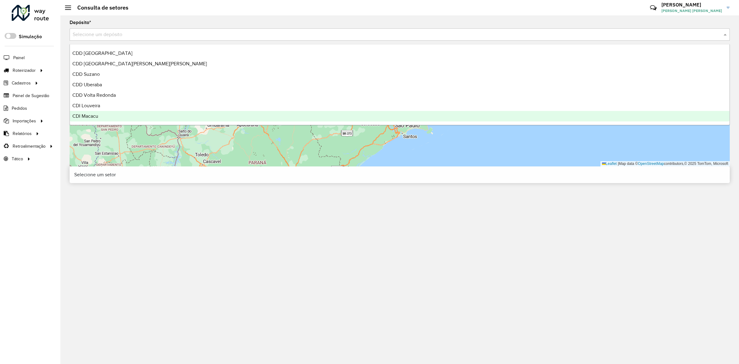
click at [116, 117] on div "CDI Macacu" at bounding box center [399, 116] width 659 height 10
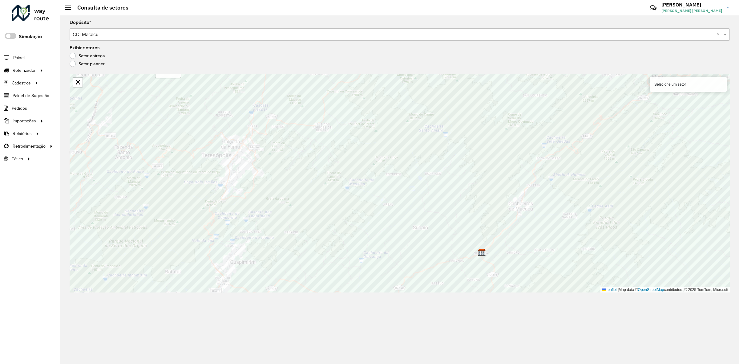
click at [19, 15] on div at bounding box center [30, 13] width 37 height 16
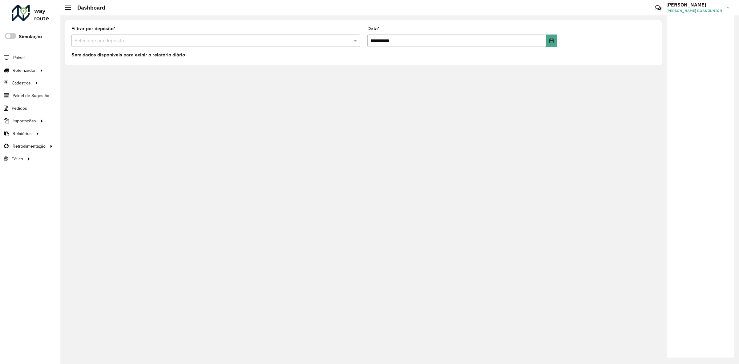
click at [29, 3] on div "Roteirizador AmbevTech Simulação Painel Roteirizador Entregas Cadastros Checkpo…" at bounding box center [30, 182] width 60 height 364
